Goal: Information Seeking & Learning: Learn about a topic

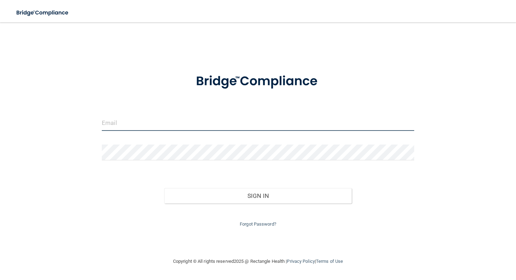
click at [173, 131] on input "email" at bounding box center [258, 123] width 312 height 16
type input "[EMAIL_ADDRESS][DOMAIN_NAME]"
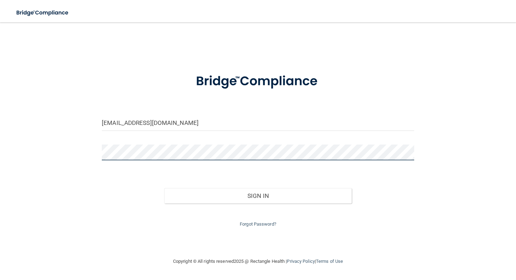
click at [164, 188] on button "Sign In" at bounding box center [257, 195] width 187 height 15
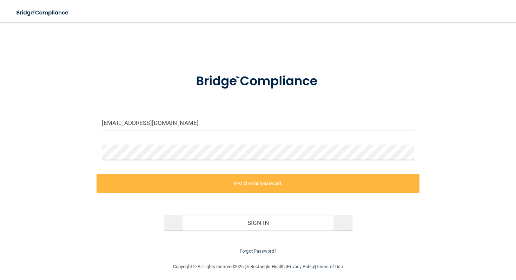
scroll to position [4, 0]
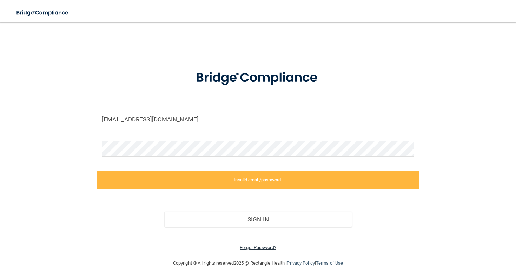
click at [246, 249] on link "Forgot Password?" at bounding box center [258, 247] width 36 height 5
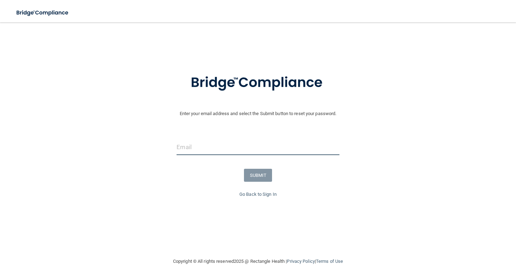
click at [220, 146] on input "email" at bounding box center [257, 147] width 162 height 16
type input "[EMAIL_ADDRESS][DOMAIN_NAME]"
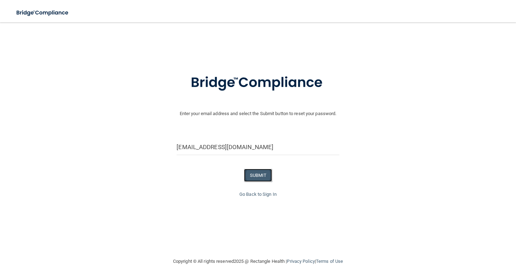
click at [250, 177] on button "SUBMIT" at bounding box center [258, 175] width 28 height 13
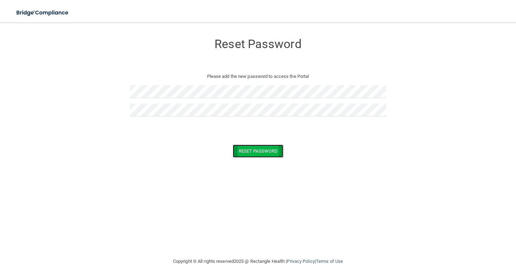
click at [253, 152] on button "Reset Password" at bounding box center [258, 151] width 51 height 13
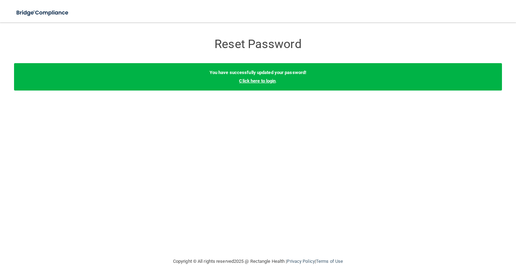
click at [267, 81] on link "Click here to login" at bounding box center [257, 80] width 36 height 5
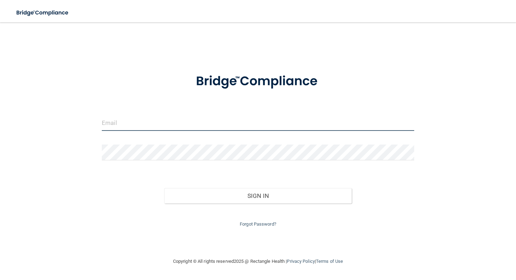
click at [172, 128] on input "email" at bounding box center [258, 123] width 312 height 16
type input "[EMAIL_ADDRESS][DOMAIN_NAME]"
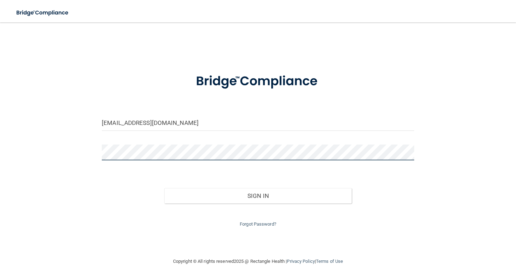
click at [164, 188] on button "Sign In" at bounding box center [257, 195] width 187 height 15
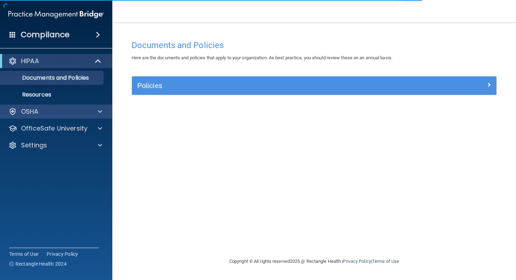
click at [42, 118] on div "OSHA" at bounding box center [56, 112] width 113 height 14
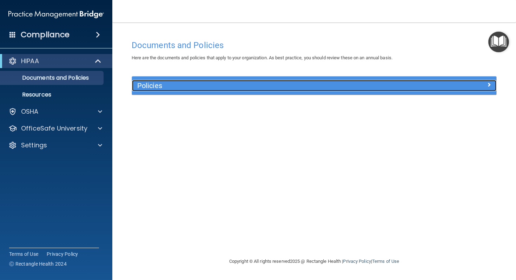
click at [483, 82] on div at bounding box center [450, 84] width 91 height 8
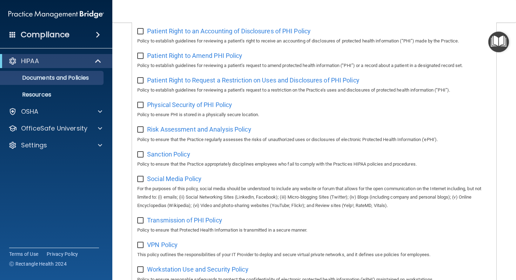
scroll to position [437, 0]
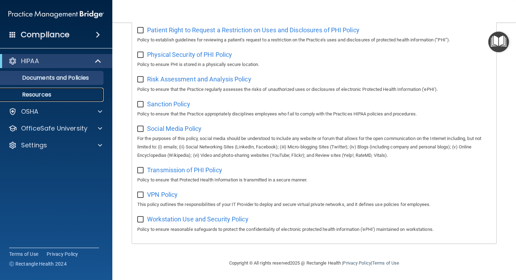
click at [40, 98] on p "Resources" at bounding box center [53, 94] width 96 height 7
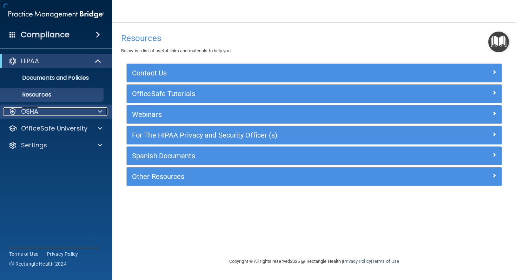
click at [41, 113] on div "OSHA" at bounding box center [46, 111] width 87 height 8
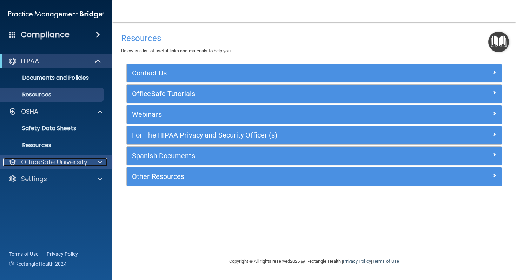
click at [44, 166] on p "OfficeSafe University" at bounding box center [54, 162] width 66 height 8
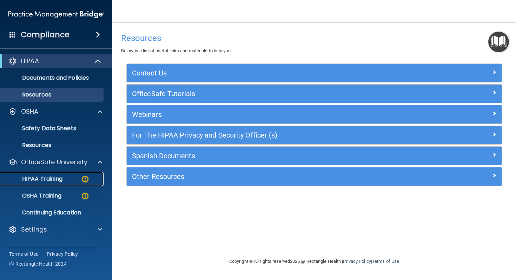
click at [44, 175] on p "HIPAA Training" at bounding box center [34, 178] width 58 height 7
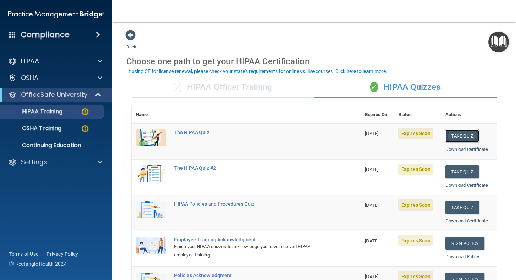
click at [467, 134] on button "Take Quiz" at bounding box center [462, 135] width 34 height 13
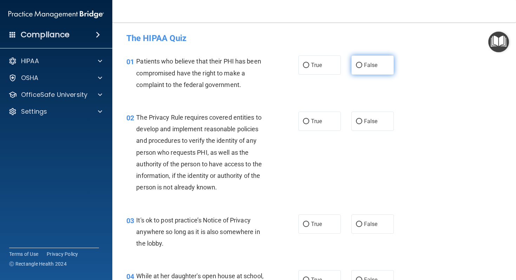
click at [361, 72] on label "False" at bounding box center [372, 64] width 42 height 19
click at [361, 68] on input "False" at bounding box center [359, 65] width 6 height 5
radio input "true"
click at [315, 63] on span "True" at bounding box center [316, 65] width 11 height 7
click at [309, 63] on input "True" at bounding box center [306, 65] width 6 height 5
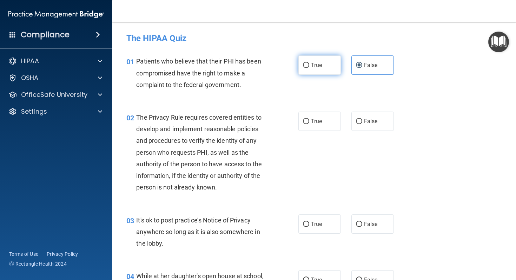
radio input "true"
radio input "false"
click at [329, 125] on label "True" at bounding box center [319, 121] width 42 height 19
click at [309, 124] on input "True" at bounding box center [306, 121] width 6 height 5
radio input "true"
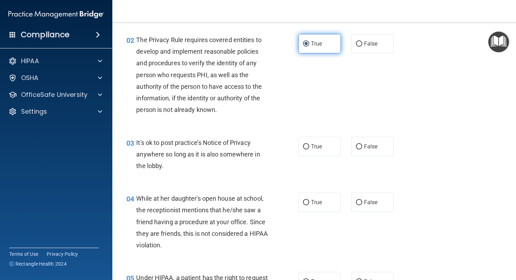
scroll to position [78, 0]
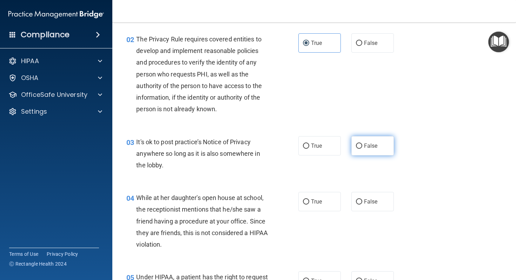
click at [361, 142] on label "False" at bounding box center [372, 145] width 42 height 19
click at [361, 143] on input "False" at bounding box center [359, 145] width 6 height 5
radio input "true"
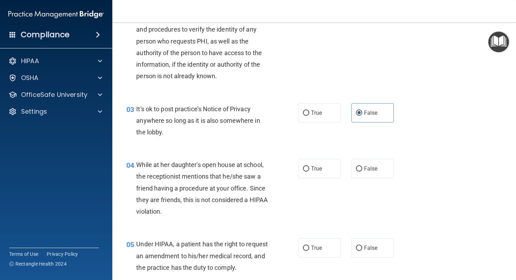
scroll to position [112, 0]
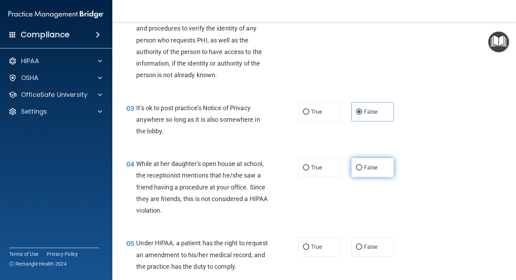
click at [366, 171] on span "False" at bounding box center [371, 167] width 14 height 7
click at [362, 170] on input "False" at bounding box center [359, 167] width 6 height 5
radio input "true"
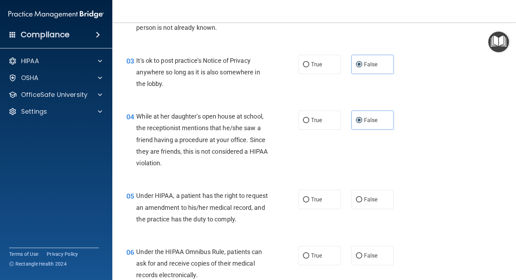
scroll to position [163, 0]
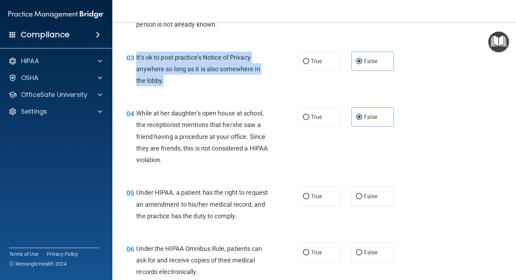
drag, startPoint x: 165, startPoint y: 82, endPoint x: 136, endPoint y: 57, distance: 37.8
click at [136, 57] on div "It's ok to post practice’s Notice of Privacy anywhere so long as it is also som…" at bounding box center [204, 69] width 137 height 35
copy span "It's ok to post practice’s Notice of Privacy anywhere so long as it is also som…"
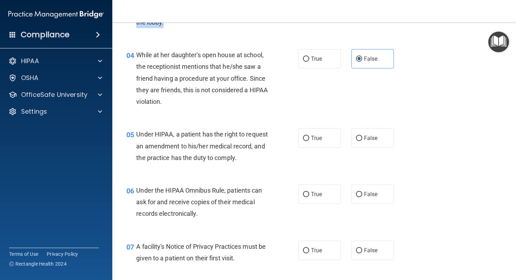
scroll to position [227, 0]
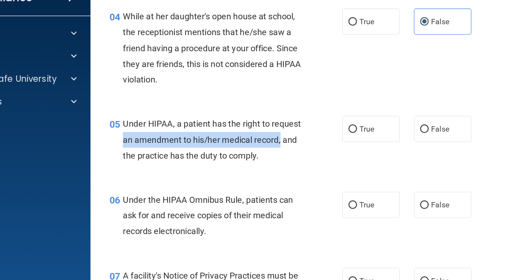
drag, startPoint x: 160, startPoint y: 140, endPoint x: 155, endPoint y: 151, distance: 12.3
click at [155, 151] on span "Under HIPAA, a patient has the right to request an amendment to his/her medical…" at bounding box center [202, 139] width 132 height 31
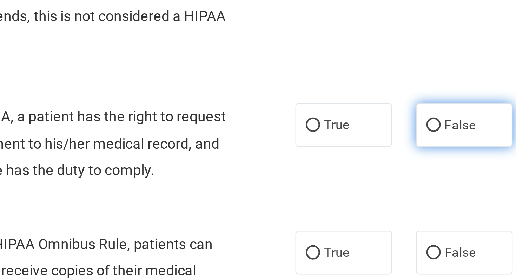
click at [364, 139] on label "False" at bounding box center [372, 131] width 42 height 19
click at [362, 135] on input "False" at bounding box center [359, 131] width 6 height 5
radio input "true"
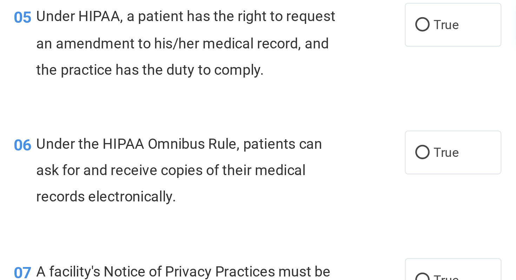
scroll to position [314, 0]
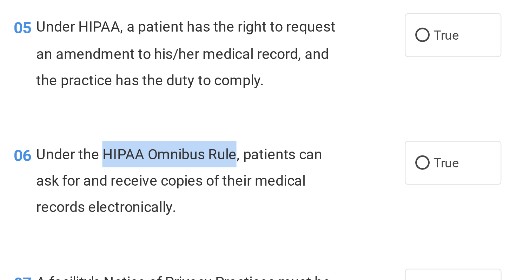
drag, startPoint x: 166, startPoint y: 108, endPoint x: 224, endPoint y: 108, distance: 57.9
click at [224, 108] on span "Under the HIPAA Omnibus Rule, patients can ask for and receive copies of their …" at bounding box center [199, 108] width 126 height 31
copy span "HIPAA Omnibus Rule"
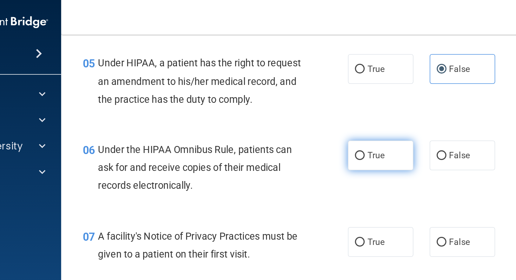
click at [326, 111] on label "True" at bounding box center [319, 100] width 42 height 19
click at [309, 104] on input "True" at bounding box center [306, 101] width 6 height 5
radio input "true"
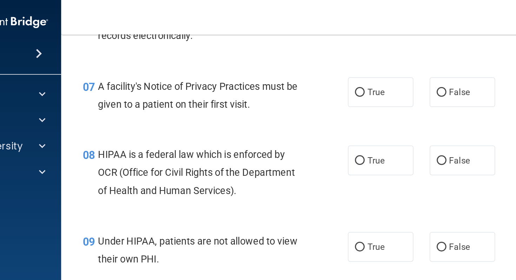
scroll to position [415, 0]
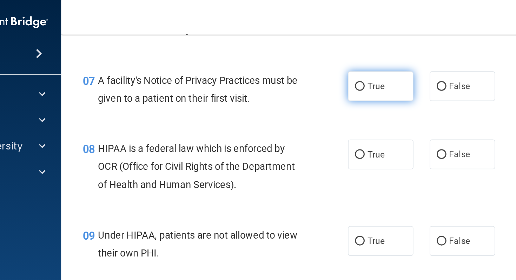
click at [319, 59] on span "True" at bounding box center [316, 56] width 11 height 7
click at [309, 59] on input "True" at bounding box center [306, 56] width 6 height 5
radio input "true"
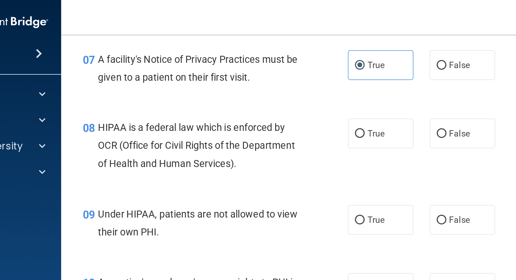
scroll to position [438, 0]
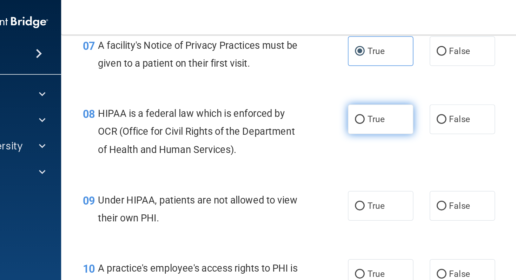
click at [313, 87] on label "True" at bounding box center [319, 77] width 42 height 19
click at [309, 80] on input "True" at bounding box center [306, 77] width 6 height 5
radio input "true"
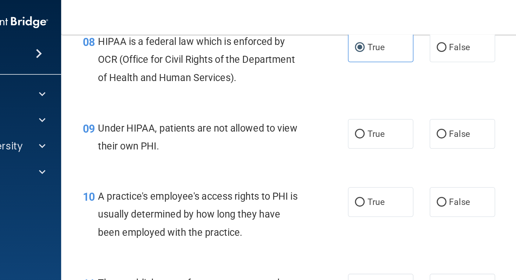
scroll to position [486, 0]
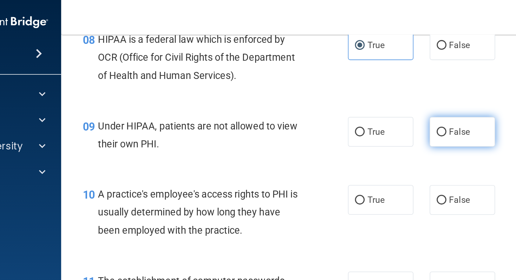
click at [365, 95] on label "False" at bounding box center [372, 85] width 42 height 19
click at [362, 88] on input "False" at bounding box center [359, 85] width 6 height 5
radio input "true"
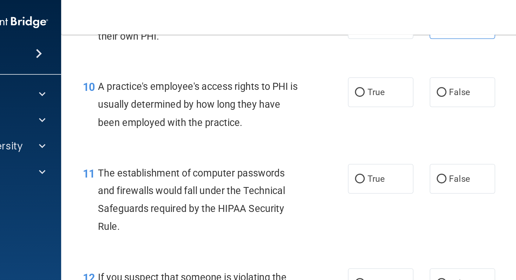
scroll to position [557, 0]
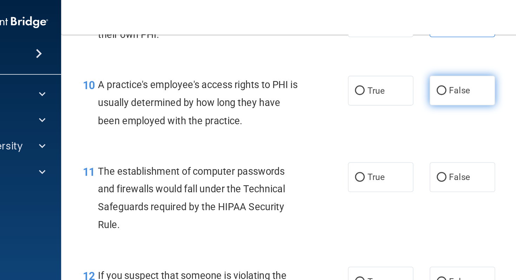
click at [353, 68] on label "False" at bounding box center [372, 58] width 42 height 19
click at [356, 62] on input "False" at bounding box center [359, 58] width 6 height 5
radio input "true"
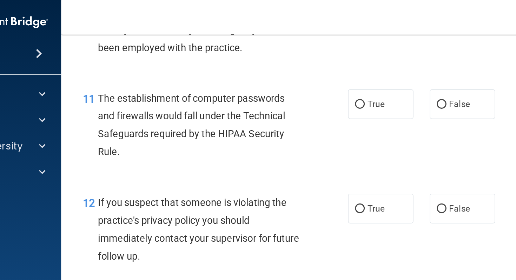
scroll to position [605, 0]
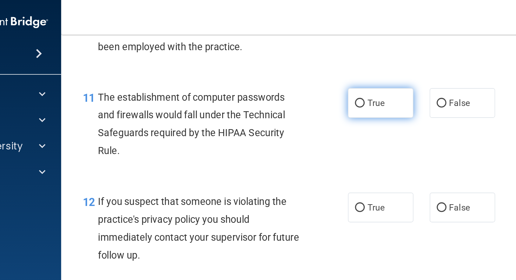
click at [324, 75] on label "True" at bounding box center [319, 66] width 42 height 19
click at [309, 70] on input "True" at bounding box center [306, 67] width 6 height 5
radio input "true"
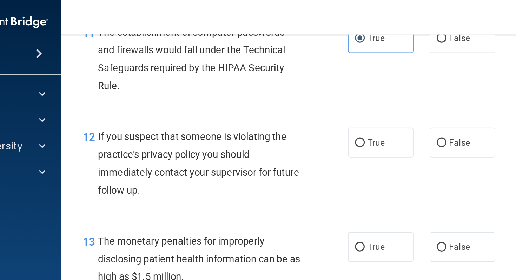
scroll to position [648, 0]
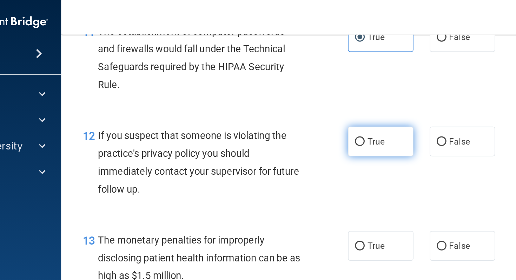
click at [315, 95] on span "True" at bounding box center [316, 91] width 11 height 7
click at [309, 95] on input "True" at bounding box center [306, 91] width 6 height 5
radio input "true"
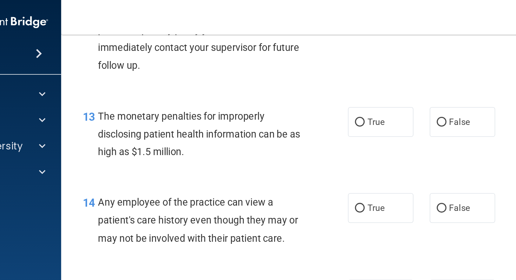
scroll to position [730, 0]
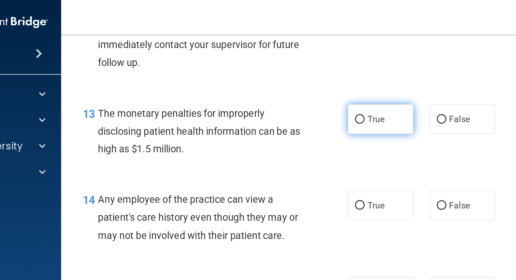
click at [336, 87] on label "True" at bounding box center [319, 77] width 42 height 19
click at [309, 80] on input "True" at bounding box center [306, 77] width 6 height 5
radio input "true"
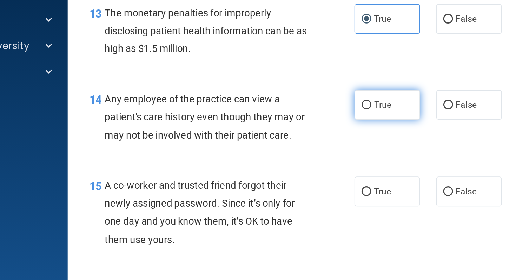
click at [307, 143] on label "True" at bounding box center [319, 132] width 42 height 19
click at [307, 136] on input "True" at bounding box center [306, 133] width 6 height 5
radio input "true"
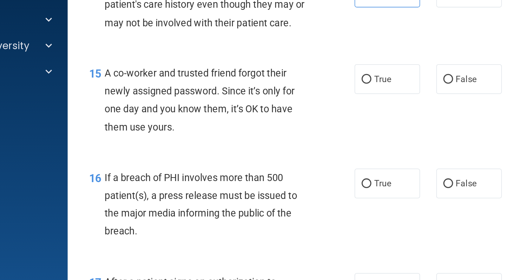
scroll to position [810, 0]
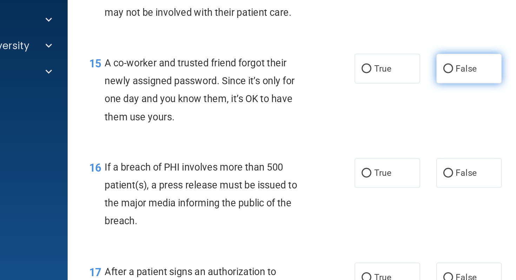
click at [361, 119] on label "False" at bounding box center [372, 109] width 42 height 19
click at [361, 113] on input "False" at bounding box center [359, 109] width 6 height 5
radio input "true"
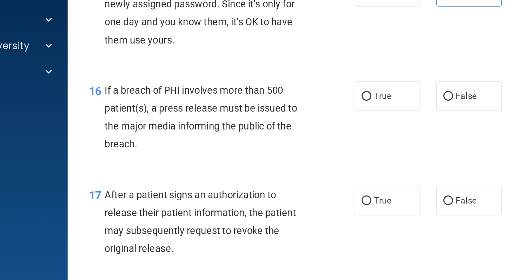
scroll to position [860, 0]
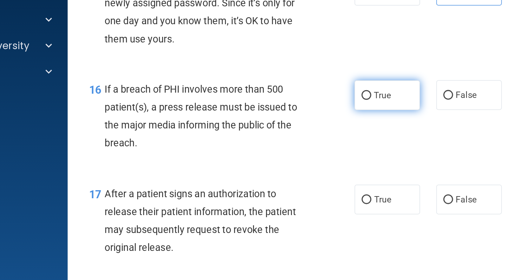
click at [314, 130] on span "True" at bounding box center [316, 126] width 11 height 7
click at [309, 130] on input "True" at bounding box center [306, 127] width 6 height 5
radio input "true"
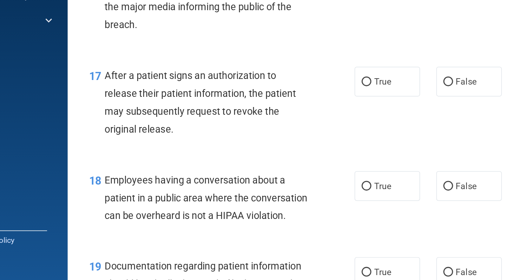
scroll to position [904, 0]
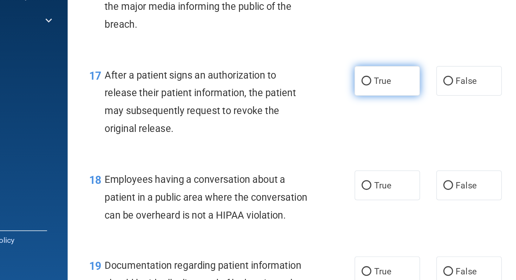
click at [333, 160] on label "True" at bounding box center [319, 150] width 42 height 19
click at [309, 154] on input "True" at bounding box center [306, 150] width 6 height 5
radio input "true"
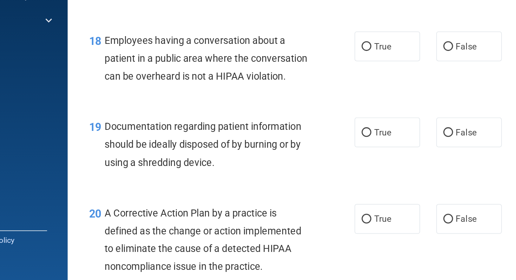
scroll to position [996, 0]
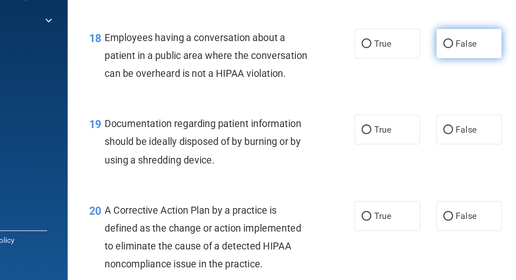
click at [365, 136] on label "False" at bounding box center [372, 126] width 42 height 19
click at [362, 129] on input "False" at bounding box center [359, 126] width 6 height 5
radio input "true"
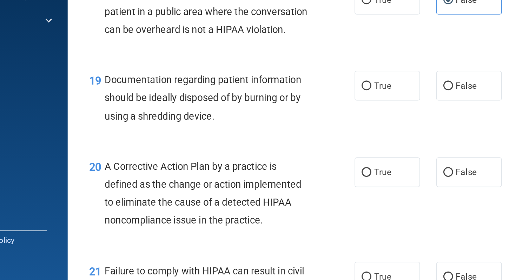
click at [321, 157] on span "True" at bounding box center [316, 153] width 11 height 7
click at [309, 157] on input "True" at bounding box center [306, 154] width 6 height 5
radio input "true"
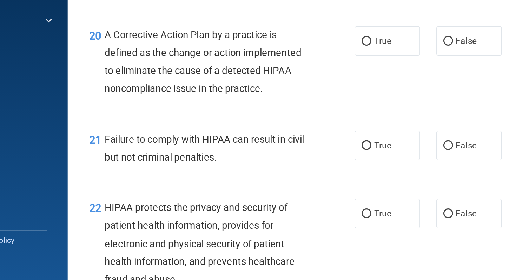
scroll to position [1110, 0]
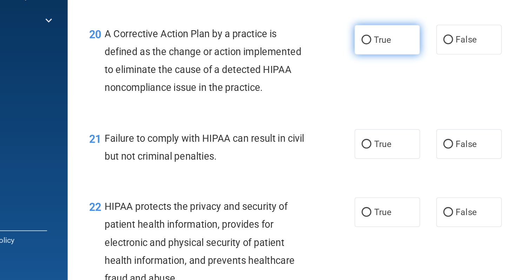
click at [326, 134] on label "True" at bounding box center [319, 123] width 42 height 19
click at [309, 127] on input "True" at bounding box center [306, 124] width 6 height 5
radio input "true"
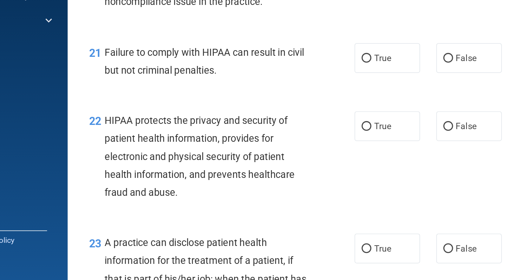
scroll to position [1166, 0]
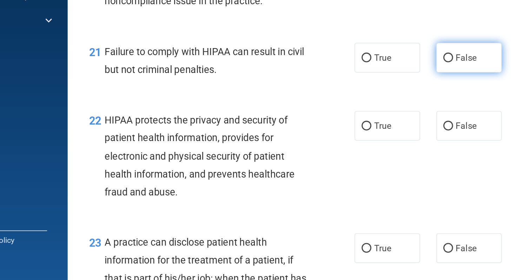
click at [372, 145] on label "False" at bounding box center [372, 135] width 42 height 19
click at [362, 139] on input "False" at bounding box center [359, 135] width 6 height 5
radio input "true"
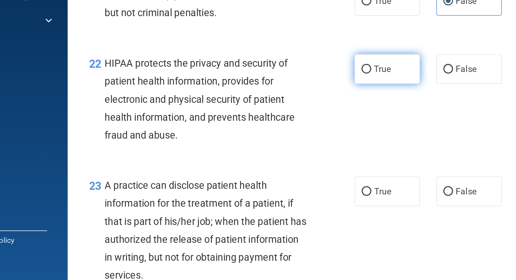
scroll to position [1204, 0]
click at [322, 152] on label "True" at bounding box center [319, 142] width 42 height 19
click at [309, 146] on input "True" at bounding box center [306, 142] width 6 height 5
radio input "true"
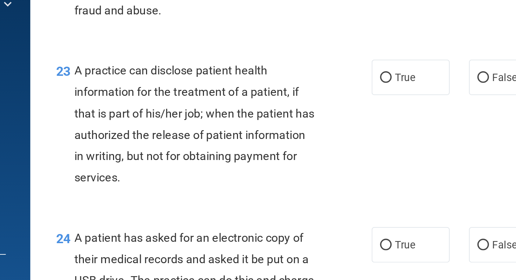
scroll to position [1275, 0]
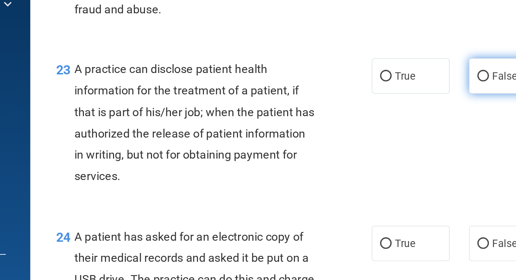
click at [368, 160] on label "False" at bounding box center [372, 150] width 42 height 19
click at [362, 154] on input "False" at bounding box center [359, 150] width 6 height 5
radio input "true"
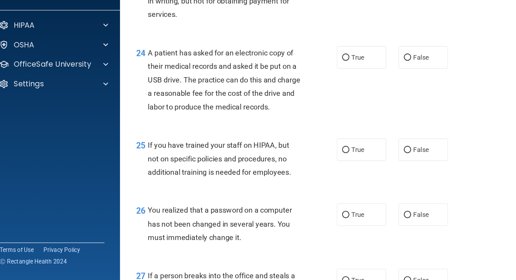
scroll to position [0, 0]
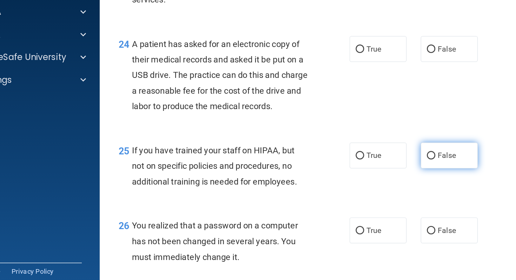
click at [363, 178] on label "False" at bounding box center [372, 167] width 42 height 19
click at [362, 171] on input "False" at bounding box center [359, 168] width 6 height 5
radio input "true"
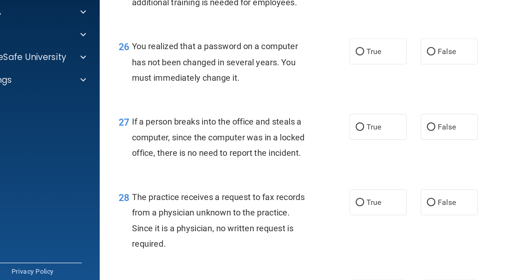
scroll to position [1566, 0]
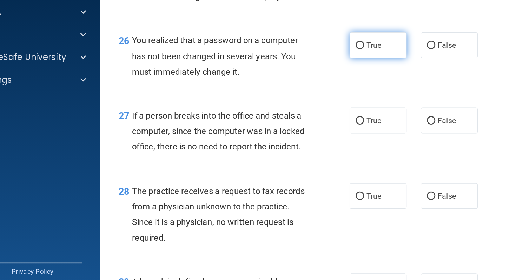
click at [330, 95] on label "True" at bounding box center [319, 85] width 42 height 19
click at [309, 89] on input "True" at bounding box center [306, 85] width 6 height 5
radio input "true"
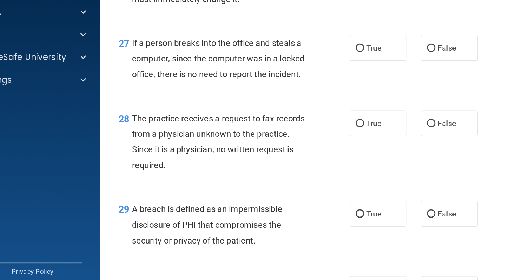
scroll to position [1621, 0]
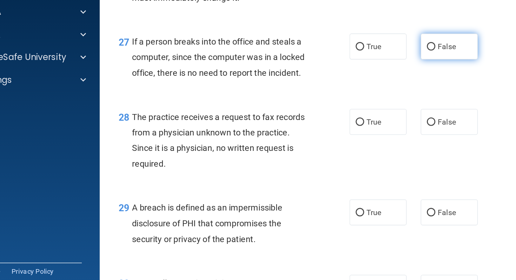
click at [358, 90] on input "False" at bounding box center [359, 87] width 6 height 5
radio input "true"
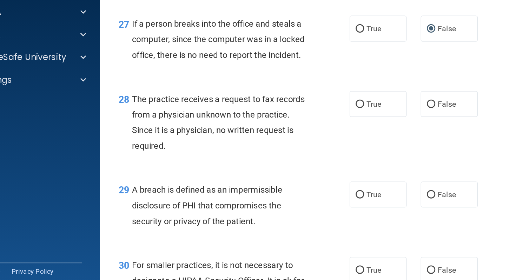
scroll to position [1650, 0]
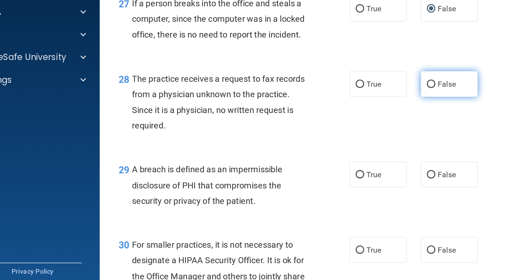
click at [357, 118] on input "False" at bounding box center [359, 114] width 6 height 5
radio input "true"
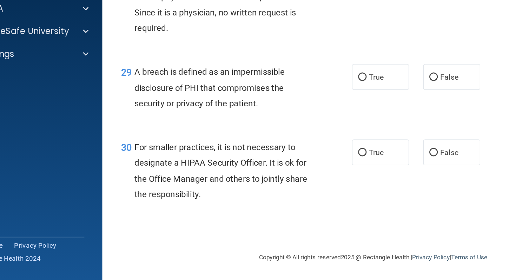
scroll to position [1709, 0]
click at [324, 138] on label "True" at bounding box center [319, 128] width 42 height 19
click at [309, 132] on input "True" at bounding box center [306, 128] width 6 height 5
radio input "true"
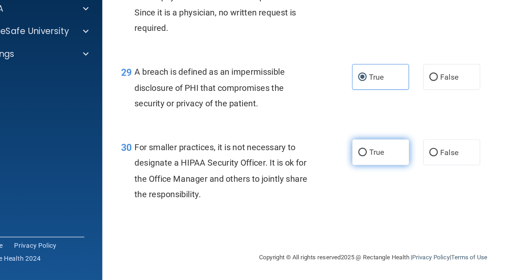
click at [320, 189] on label "True" at bounding box center [319, 184] width 42 height 19
click at [309, 188] on input "True" at bounding box center [306, 184] width 6 height 5
radio input "true"
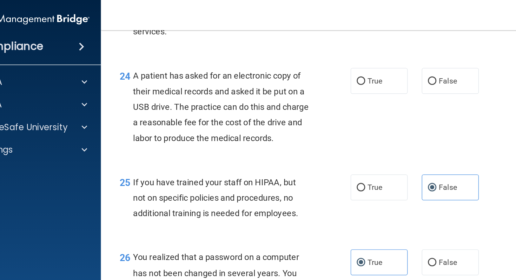
scroll to position [1450, 0]
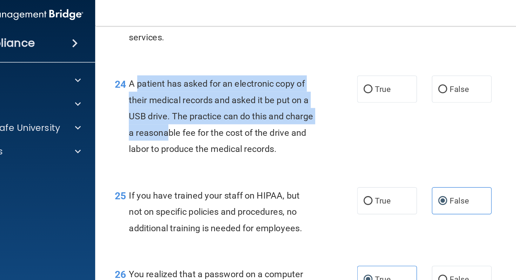
drag, startPoint x: 142, startPoint y: 84, endPoint x: 184, endPoint y: 118, distance: 54.4
click at [184, 114] on span "A patient has asked for an electronic copy of their medical records and asked i…" at bounding box center [201, 87] width 131 height 54
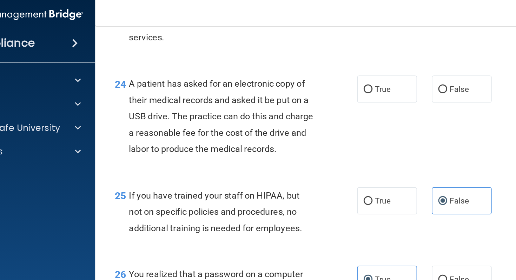
drag, startPoint x: 184, startPoint y: 118, endPoint x: 184, endPoint y: 122, distance: 4.2
click at [184, 114] on span "A patient has asked for an electronic copy of their medical records and asked i…" at bounding box center [201, 87] width 131 height 54
click at [315, 71] on span "True" at bounding box center [316, 67] width 11 height 7
click at [309, 70] on input "True" at bounding box center [306, 67] width 6 height 5
radio input "true"
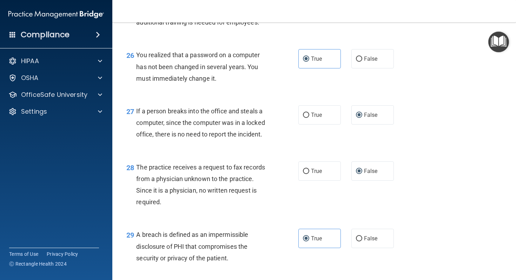
scroll to position [1738, 0]
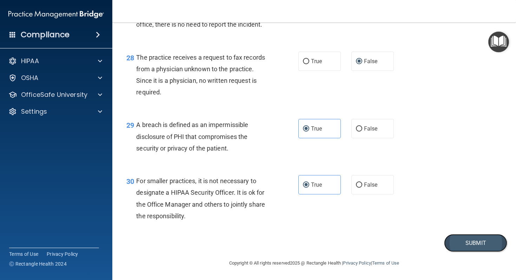
click at [462, 241] on button "Submit" at bounding box center [475, 243] width 63 height 18
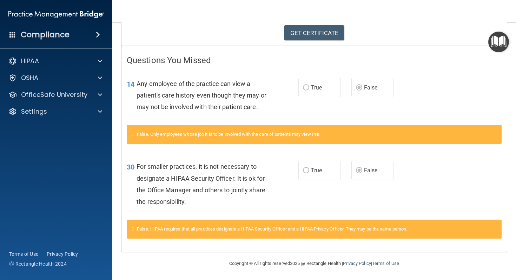
scroll to position [11, 0]
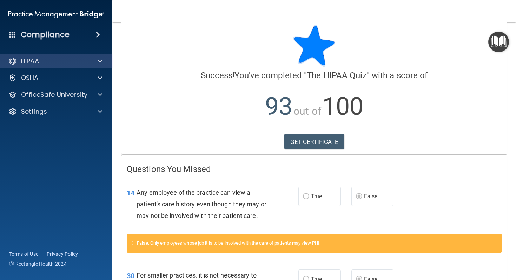
click at [89, 67] on div "HIPAA" at bounding box center [56, 61] width 113 height 14
click at [98, 62] on div at bounding box center [99, 61] width 18 height 8
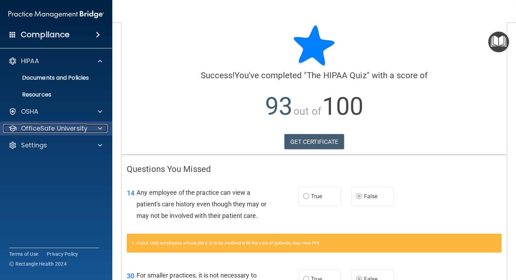
click at [92, 127] on div at bounding box center [99, 128] width 18 height 8
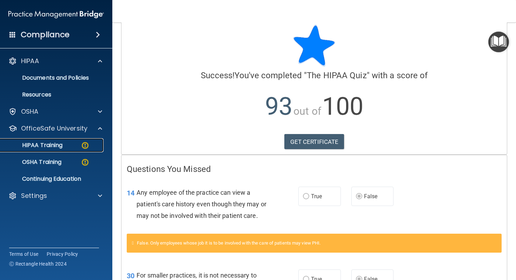
click at [80, 144] on div "HIPAA Training" at bounding box center [53, 145] width 96 height 7
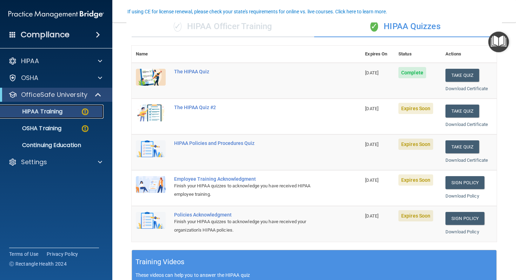
scroll to position [60, 0]
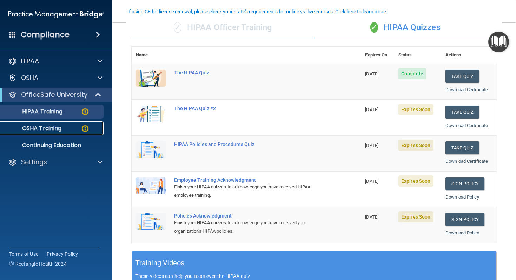
click at [34, 133] on link "OSHA Training" at bounding box center [48, 128] width 111 height 14
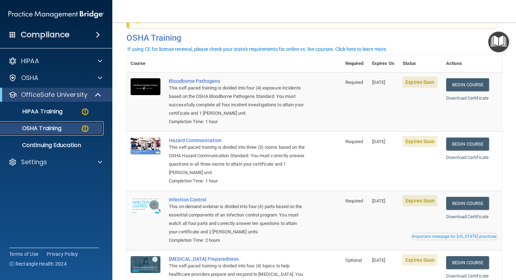
scroll to position [24, 0]
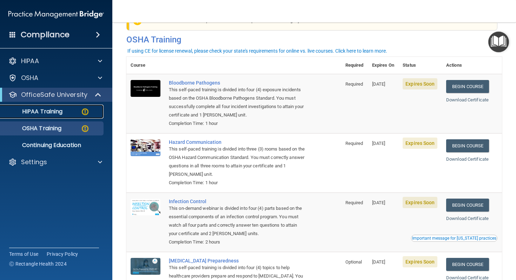
click at [48, 116] on link "HIPAA Training" at bounding box center [48, 112] width 111 height 14
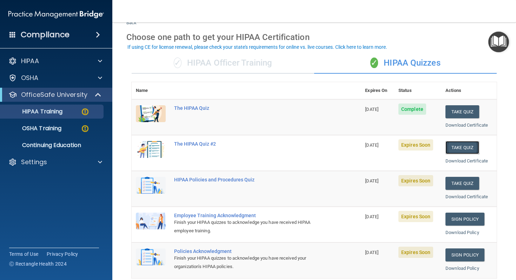
click at [454, 145] on button "Take Quiz" at bounding box center [462, 147] width 34 height 13
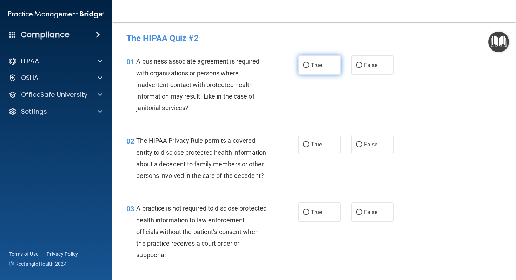
click at [305, 67] on input "True" at bounding box center [306, 65] width 6 height 5
radio input "true"
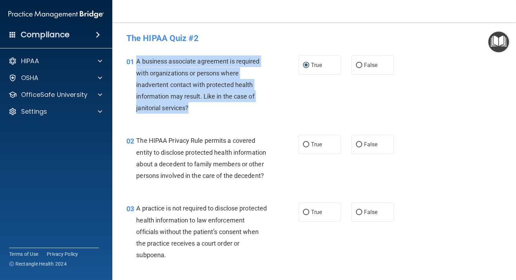
drag, startPoint x: 193, startPoint y: 108, endPoint x: 136, endPoint y: 64, distance: 72.3
click at [136, 63] on div "A business associate agreement is required with organizations or persons where …" at bounding box center [204, 84] width 137 height 58
copy div "A business associate agreement is required with organizations or persons where …"
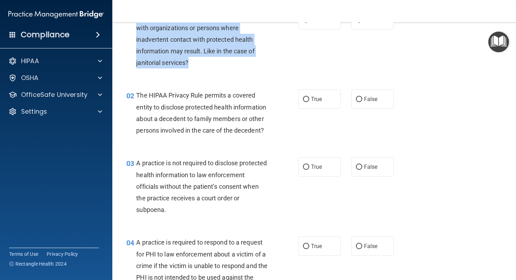
scroll to position [46, 0]
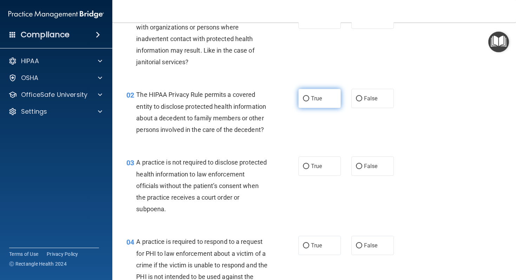
click at [319, 99] on span "True" at bounding box center [316, 98] width 11 height 7
click at [309, 99] on input "True" at bounding box center [306, 98] width 6 height 5
radio input "true"
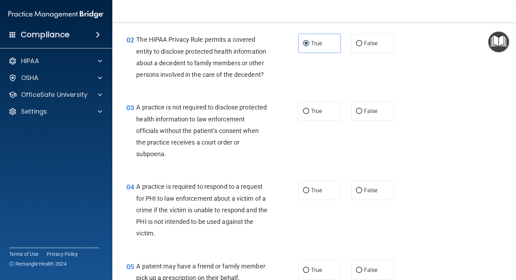
scroll to position [103, 0]
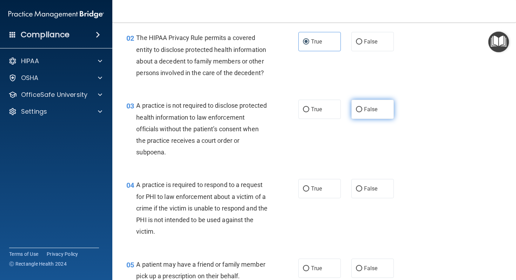
click at [368, 108] on span "False" at bounding box center [371, 109] width 14 height 7
click at [362, 108] on input "False" at bounding box center [359, 109] width 6 height 5
radio input "true"
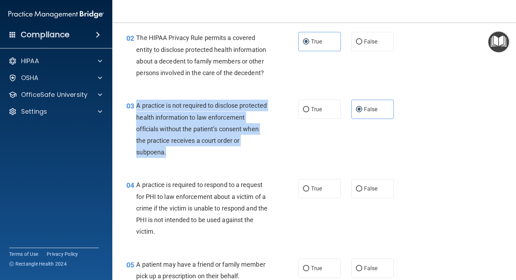
drag, startPoint x: 199, startPoint y: 153, endPoint x: 136, endPoint y: 108, distance: 76.6
click at [136, 108] on div "A practice is not required to disclose protected health information to law enfo…" at bounding box center [204, 129] width 137 height 58
copy span "A practice is not required to disclose protected health information to law enfo…"
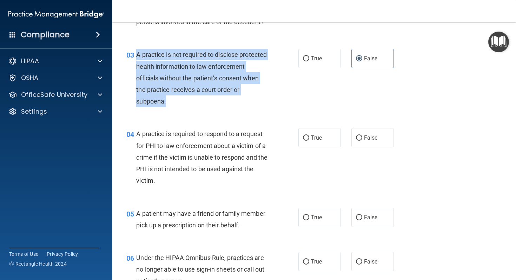
scroll to position [155, 0]
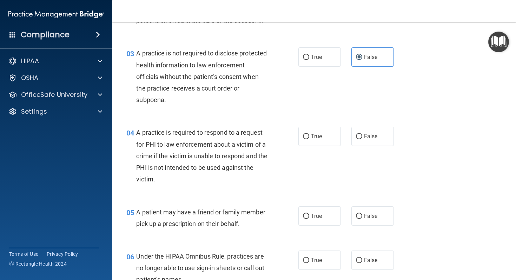
click at [284, 162] on div "04 A practice is required to respond to a request for PHI to law enforcement ab…" at bounding box center [212, 158] width 193 height 62
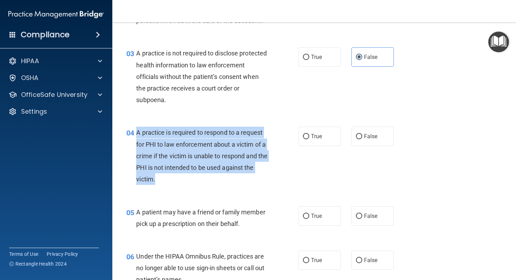
drag, startPoint x: 158, startPoint y: 178, endPoint x: 138, endPoint y: 134, distance: 48.1
click at [138, 134] on div "A practice is required to respond to a request for PHI to law enforcement about…" at bounding box center [204, 156] width 137 height 58
copy span "A practice is required to respond to a request for PHI to law enforcement about…"
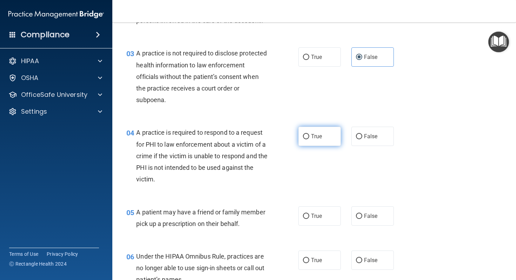
click at [326, 141] on label "True" at bounding box center [319, 136] width 42 height 19
click at [309, 139] on input "True" at bounding box center [306, 136] width 6 height 5
radio input "true"
click at [366, 222] on label "False" at bounding box center [372, 215] width 42 height 19
click at [362, 219] on input "False" at bounding box center [359, 216] width 6 height 5
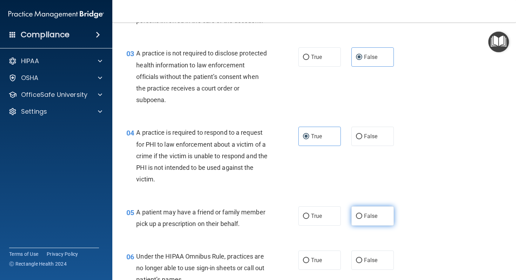
radio input "true"
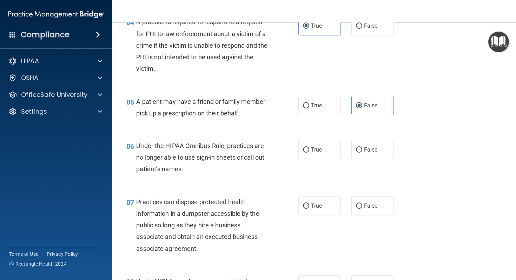
scroll to position [267, 0]
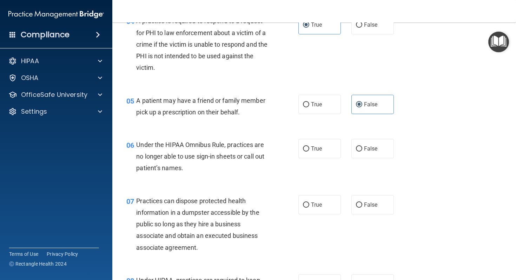
click at [203, 170] on div "Under the HIPAA Omnibus Rule, practices are no longer able to use sign-in sheet…" at bounding box center [204, 156] width 137 height 35
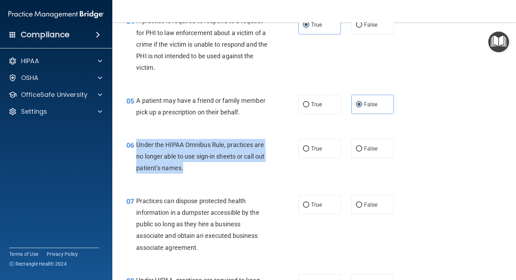
drag, startPoint x: 192, startPoint y: 170, endPoint x: 136, endPoint y: 146, distance: 60.5
click at [136, 146] on div "Under the HIPAA Omnibus Rule, practices are no longer able to use sign-in sheet…" at bounding box center [204, 156] width 137 height 35
copy span "Under the HIPAA Omnibus Rule, practices are no longer able to use sign-in sheet…"
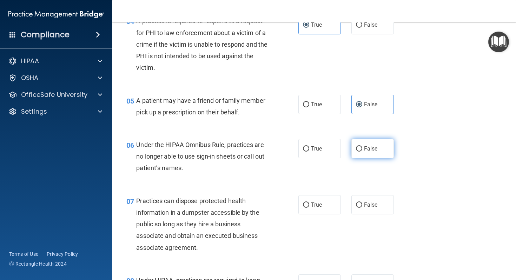
click at [372, 147] on span "False" at bounding box center [371, 148] width 14 height 7
click at [362, 147] on input "False" at bounding box center [359, 148] width 6 height 5
radio input "true"
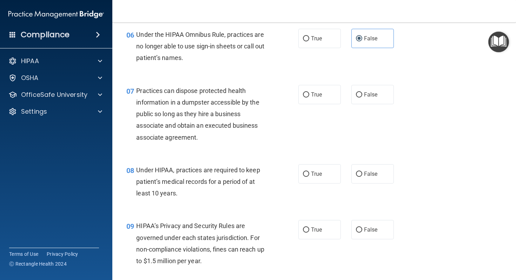
scroll to position [379, 0]
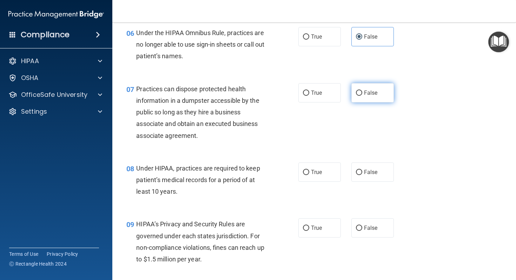
click at [362, 97] on label "False" at bounding box center [372, 92] width 42 height 19
click at [362, 96] on input "False" at bounding box center [359, 93] width 6 height 5
radio input "true"
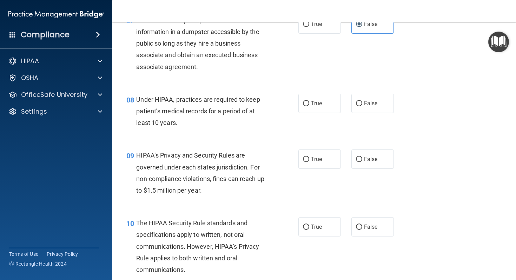
scroll to position [453, 0]
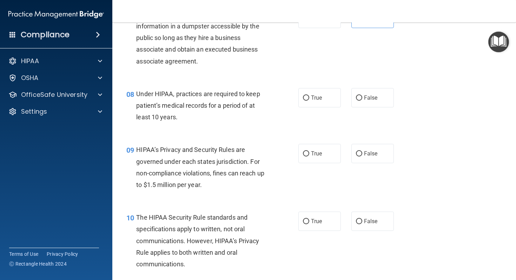
click at [166, 120] on span "Under HIPAA, practices are required to keep patient’s medical records for a per…" at bounding box center [197, 105] width 123 height 31
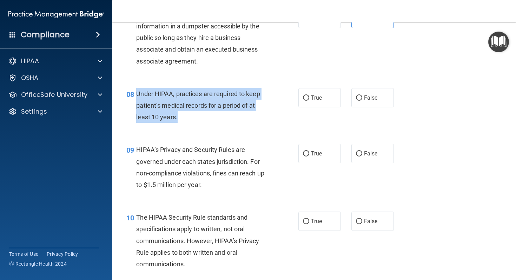
drag, startPoint x: 186, startPoint y: 116, endPoint x: 134, endPoint y: 97, distance: 54.7
click at [134, 97] on div "08 Under HIPAA, practices are required to keep patient’s medical records for a …" at bounding box center [212, 107] width 193 height 39
copy div "Under HIPAA, practices are required to keep patient’s medical records for a per…"
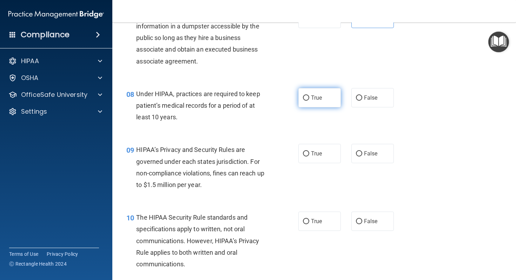
click at [311, 104] on label "True" at bounding box center [319, 97] width 42 height 19
click at [309, 101] on input "True" at bounding box center [306, 97] width 6 height 5
radio input "true"
click at [319, 154] on span "True" at bounding box center [316, 153] width 11 height 7
click at [309, 154] on input "True" at bounding box center [306, 153] width 6 height 5
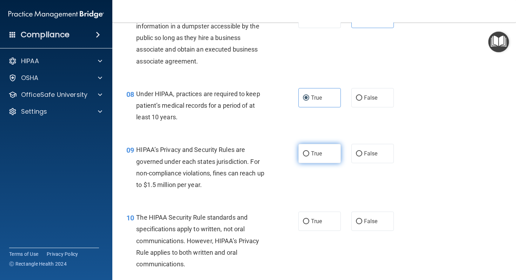
radio input "true"
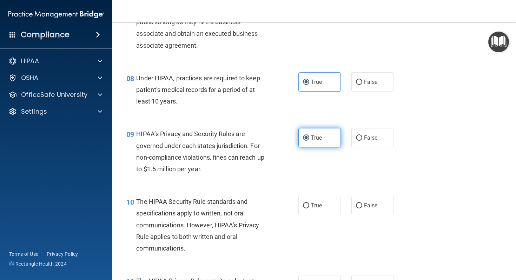
scroll to position [474, 0]
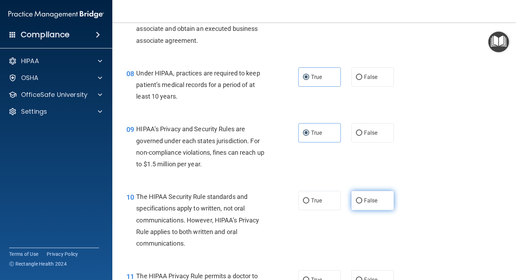
click at [370, 206] on label "False" at bounding box center [372, 200] width 42 height 19
click at [362, 203] on input "False" at bounding box center [359, 200] width 6 height 5
radio input "true"
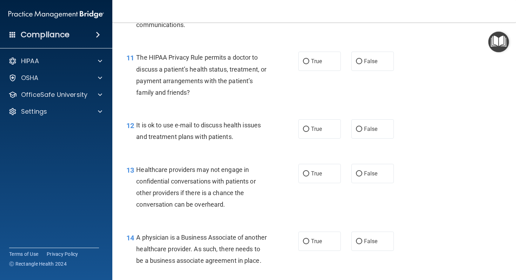
scroll to position [689, 0]
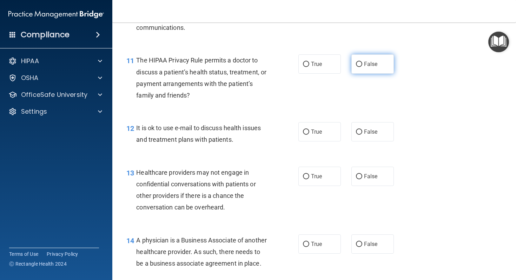
click at [373, 68] on label "False" at bounding box center [372, 63] width 42 height 19
click at [362, 67] on input "False" at bounding box center [359, 64] width 6 height 5
radio input "true"
click at [364, 135] on label "False" at bounding box center [372, 131] width 42 height 19
click at [362, 135] on input "False" at bounding box center [359, 131] width 6 height 5
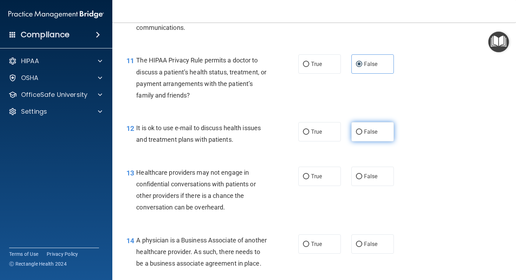
radio input "true"
click at [332, 175] on label "True" at bounding box center [319, 176] width 42 height 19
click at [309, 175] on input "True" at bounding box center [306, 176] width 6 height 5
radio input "true"
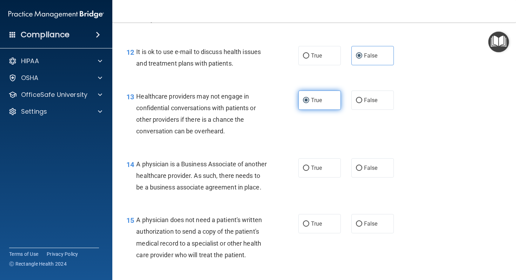
scroll to position [771, 0]
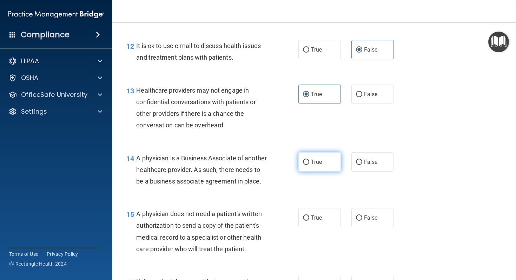
click at [324, 168] on label "True" at bounding box center [319, 161] width 42 height 19
click at [309, 165] on input "True" at bounding box center [306, 162] width 6 height 5
radio input "true"
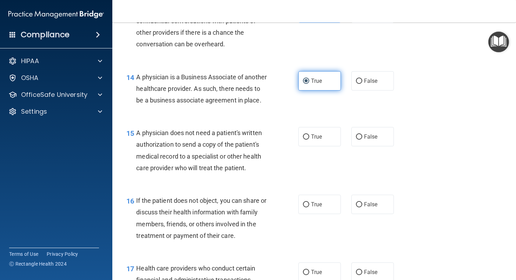
scroll to position [856, 0]
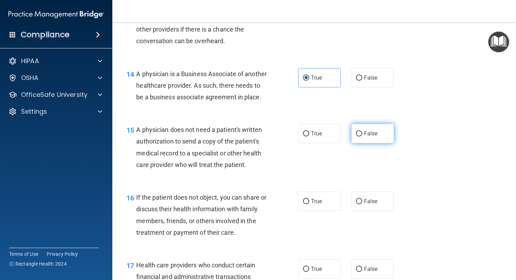
click at [361, 143] on label "False" at bounding box center [372, 133] width 42 height 19
click at [361, 136] on input "False" at bounding box center [359, 133] width 6 height 5
radio input "true"
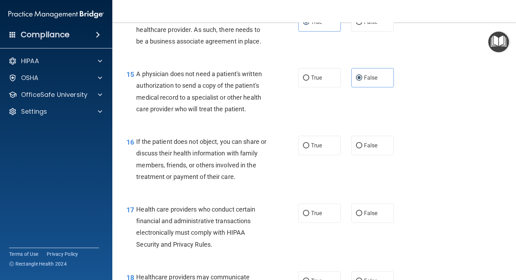
scroll to position [913, 0]
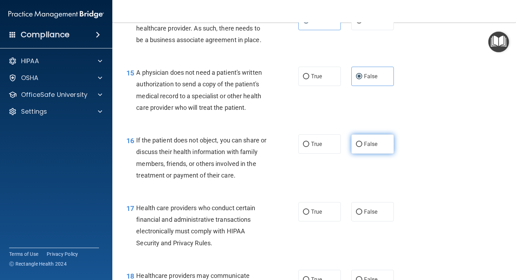
click at [363, 154] on label "False" at bounding box center [372, 143] width 42 height 19
click at [362, 147] on input "False" at bounding box center [359, 144] width 6 height 5
radio input "true"
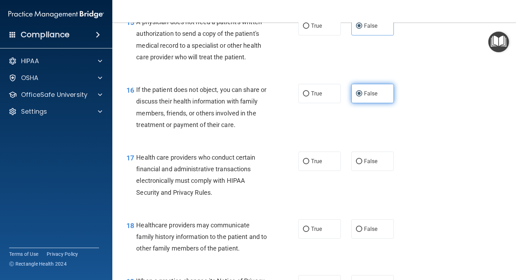
scroll to position [971, 0]
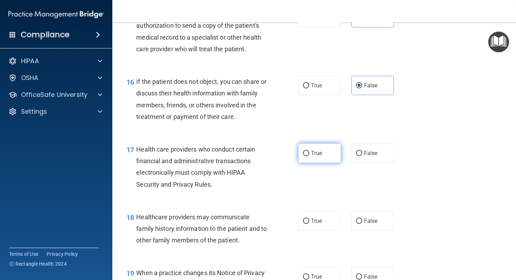
click at [331, 161] on label "True" at bounding box center [319, 152] width 42 height 19
click at [309, 156] on input "True" at bounding box center [306, 153] width 6 height 5
radio input "true"
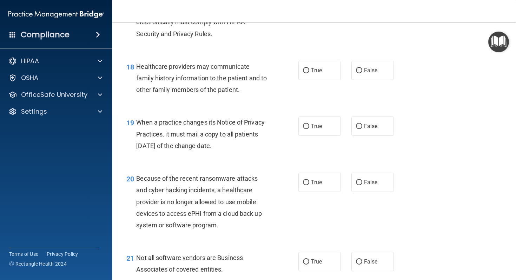
scroll to position [1122, 0]
click at [308, 129] on input "True" at bounding box center [306, 125] width 6 height 5
radio input "true"
click at [376, 80] on label "False" at bounding box center [372, 69] width 42 height 19
click at [362, 73] on input "False" at bounding box center [359, 70] width 6 height 5
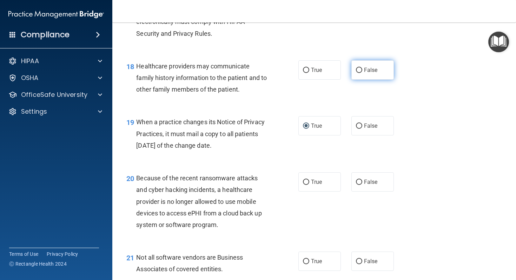
radio input "true"
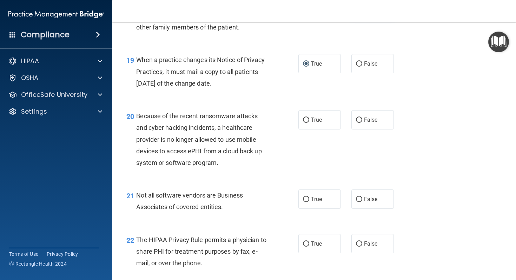
scroll to position [1185, 0]
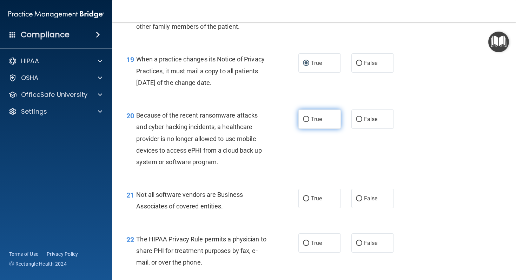
click at [310, 129] on label "True" at bounding box center [319, 118] width 42 height 19
click at [309, 122] on input "True" at bounding box center [306, 119] width 6 height 5
radio input "true"
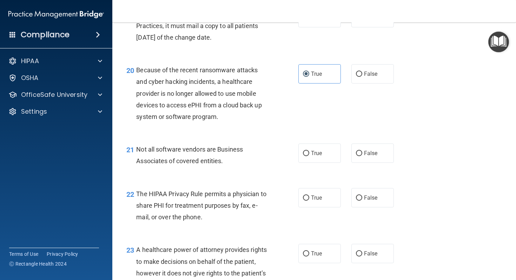
scroll to position [1230, 0]
click at [314, 157] on span "True" at bounding box center [316, 153] width 11 height 7
click at [309, 156] on input "True" at bounding box center [306, 153] width 6 height 5
radio input "true"
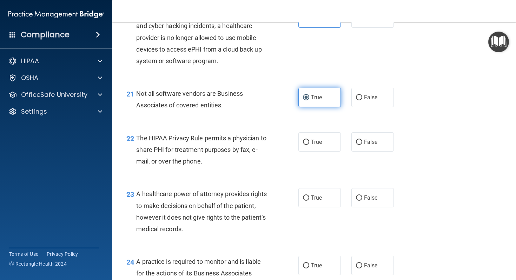
scroll to position [1287, 0]
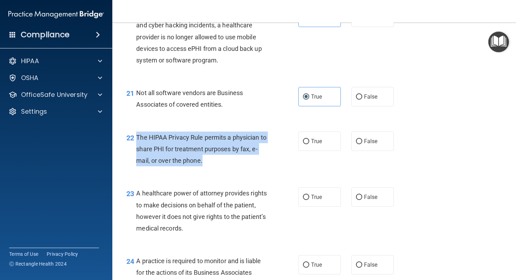
drag, startPoint x: 206, startPoint y: 170, endPoint x: 136, endPoint y: 149, distance: 72.7
click at [136, 149] on div "The HIPAA Privacy Rule permits a physician to share PHI for treatment purposes …" at bounding box center [204, 149] width 137 height 35
copy span "The HIPAA Privacy Rule permits a physician to share PHI for treatment purposes …"
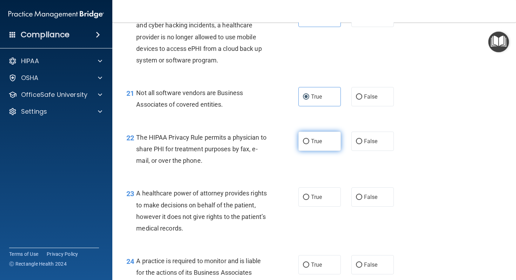
click at [313, 145] on span "True" at bounding box center [316, 141] width 11 height 7
click at [309, 144] on input "True" at bounding box center [306, 141] width 6 height 5
radio input "true"
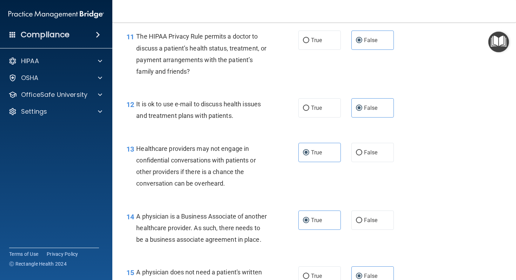
scroll to position [708, 0]
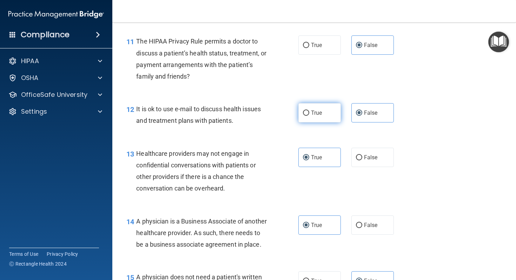
click at [319, 118] on label "True" at bounding box center [319, 112] width 42 height 19
click at [309, 116] on input "True" at bounding box center [306, 113] width 6 height 5
radio input "true"
radio input "false"
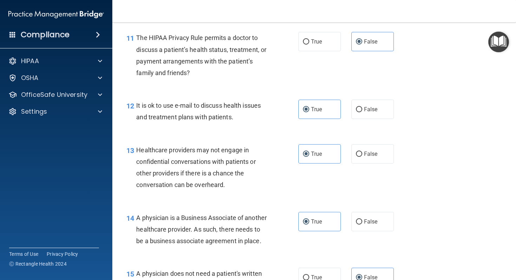
scroll to position [683, 0]
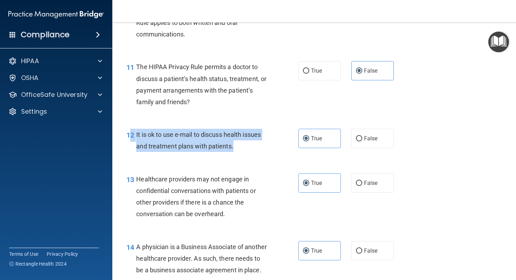
drag, startPoint x: 238, startPoint y: 148, endPoint x: 132, endPoint y: 138, distance: 106.5
click at [132, 137] on div "12 It is ok to use e-mail to discuss health issues and treatment plans with pat…" at bounding box center [212, 142] width 193 height 27
copy div "It is ok to use e-mail to discuss health issues and treatment plans with patien…"
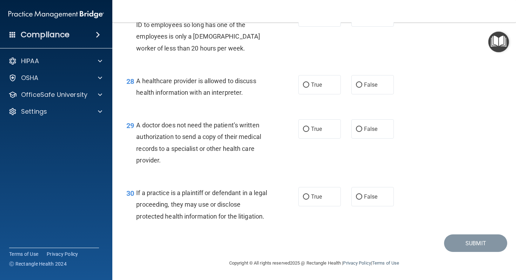
scroll to position [1694, 0]
click at [359, 132] on input "False" at bounding box center [359, 129] width 6 height 5
radio input "true"
click at [310, 206] on label "True" at bounding box center [319, 196] width 42 height 19
click at [309, 200] on input "True" at bounding box center [306, 196] width 6 height 5
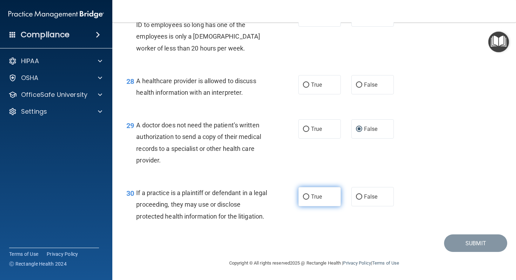
radio input "true"
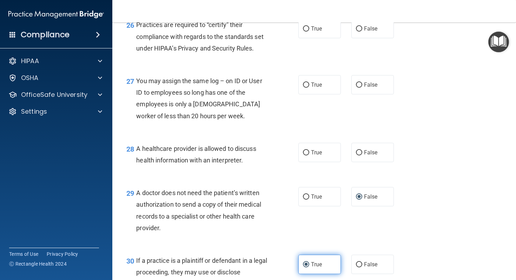
scroll to position [1620, 0]
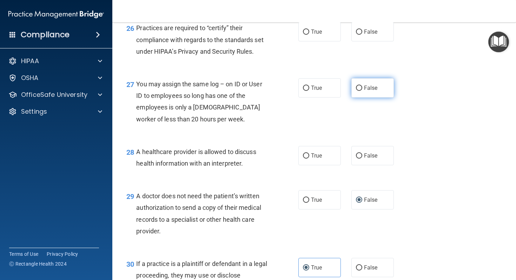
click at [369, 91] on span "False" at bounding box center [371, 88] width 14 height 7
click at [362, 91] on input "False" at bounding box center [359, 88] width 6 height 5
radio input "true"
click at [361, 165] on label "False" at bounding box center [372, 155] width 42 height 19
click at [361, 159] on input "False" at bounding box center [359, 155] width 6 height 5
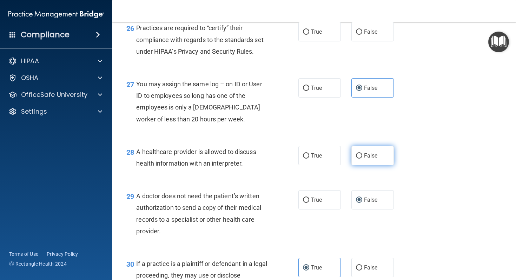
radio input "true"
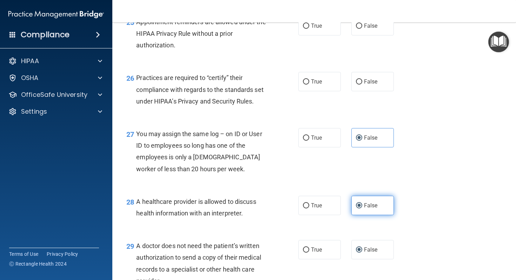
scroll to position [1569, 0]
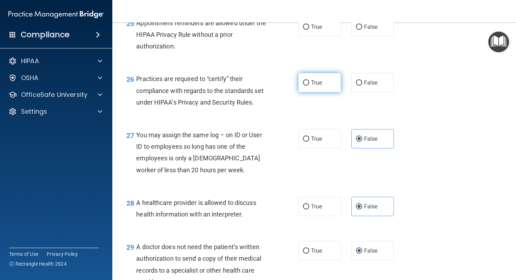
click at [318, 92] on label "True" at bounding box center [319, 82] width 42 height 19
click at [309, 86] on input "True" at bounding box center [306, 82] width 6 height 5
radio input "true"
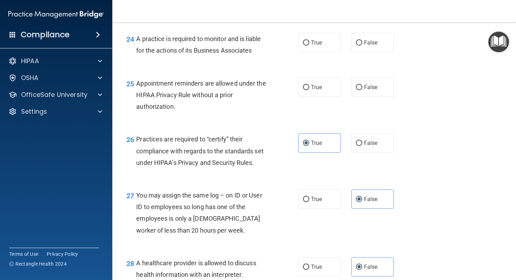
scroll to position [1507, 0]
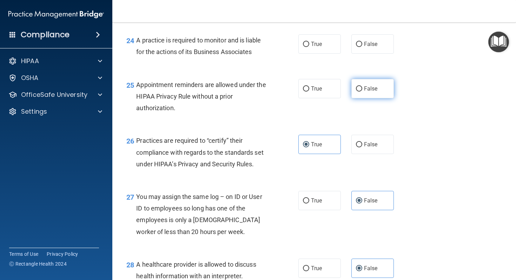
click at [353, 98] on label "False" at bounding box center [372, 88] width 42 height 19
click at [356, 92] on input "False" at bounding box center [359, 88] width 6 height 5
radio input "true"
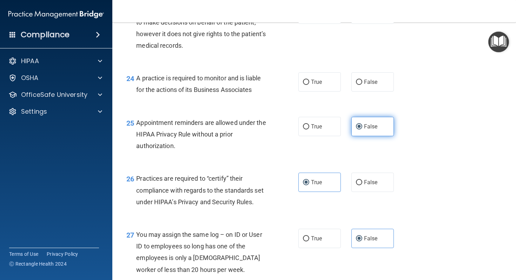
scroll to position [1469, 0]
click at [311, 86] on span "True" at bounding box center [316, 82] width 11 height 7
click at [309, 86] on input "True" at bounding box center [306, 82] width 6 height 5
radio input "true"
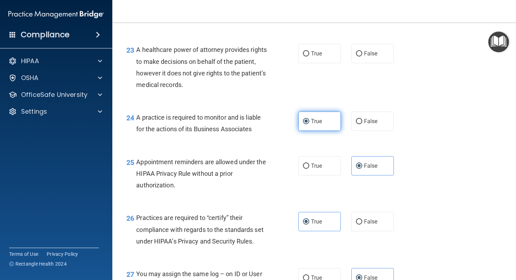
scroll to position [1426, 0]
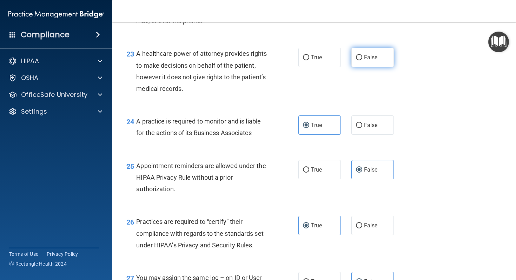
click at [362, 67] on label "False" at bounding box center [372, 57] width 42 height 19
click at [362, 60] on input "False" at bounding box center [359, 57] width 6 height 5
radio input "true"
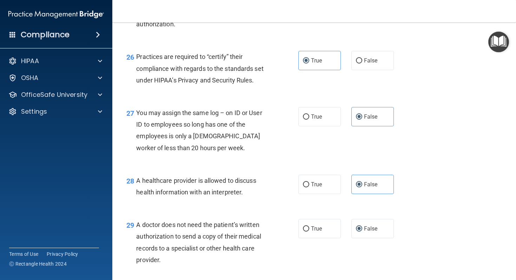
scroll to position [1703, 0]
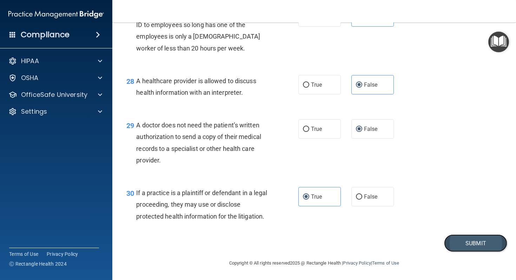
click at [461, 250] on button "Submit" at bounding box center [475, 243] width 63 height 18
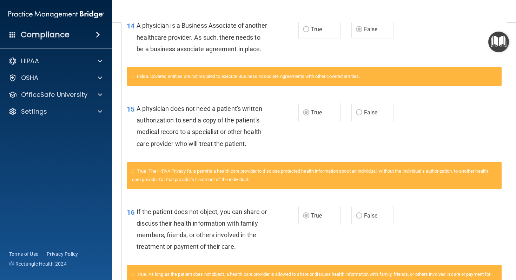
scroll to position [911, 0]
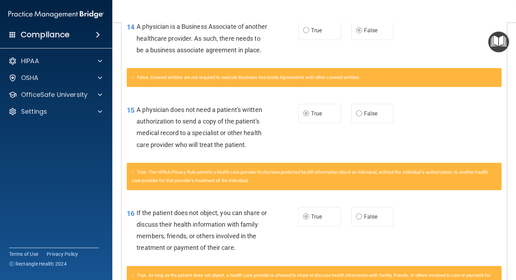
click at [370, 117] on span "False" at bounding box center [371, 113] width 14 height 7
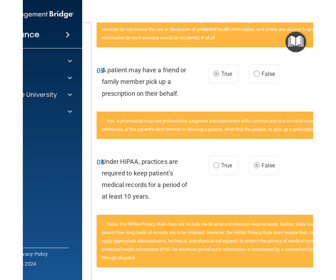
scroll to position [271, 0]
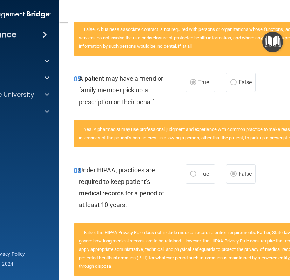
click at [126, 174] on div "Under HIPAA, practices are required to keep patient’s medical records for a per…" at bounding box center [125, 187] width 92 height 47
click at [169, 149] on div "Yes. A pharmacist may use professional judgment and experience with common prac…" at bounding box center [201, 137] width 266 height 35
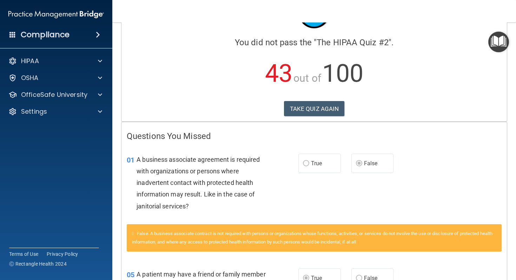
scroll to position [0, 0]
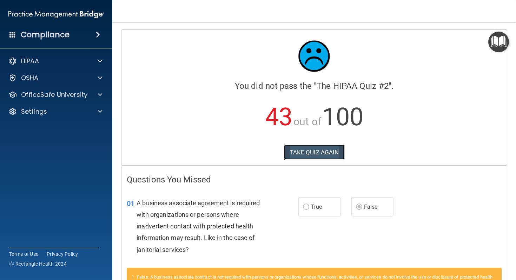
click at [312, 153] on button "TAKE QUIZ AGAIN" at bounding box center [314, 152] width 61 height 15
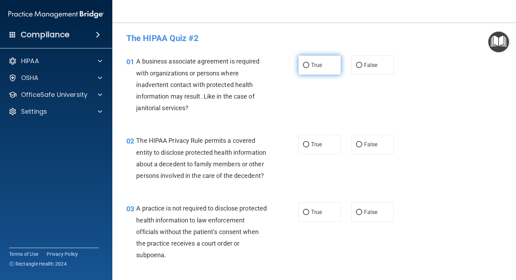
click at [305, 65] on input "True" at bounding box center [306, 65] width 6 height 5
radio input "true"
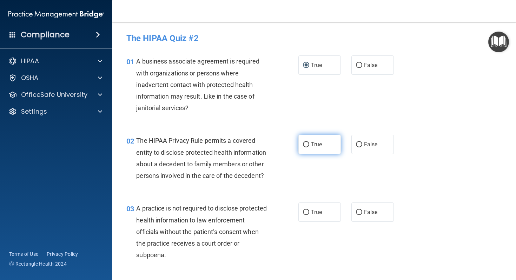
click at [309, 150] on label "True" at bounding box center [319, 144] width 42 height 19
click at [309, 147] on input "True" at bounding box center [306, 144] width 6 height 5
radio input "true"
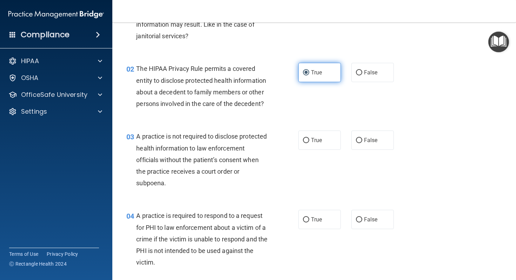
scroll to position [74, 0]
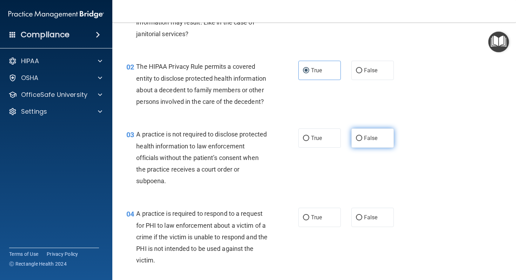
click at [356, 142] on label "False" at bounding box center [372, 137] width 42 height 19
click at [356, 141] on input "False" at bounding box center [359, 138] width 6 height 5
radio input "true"
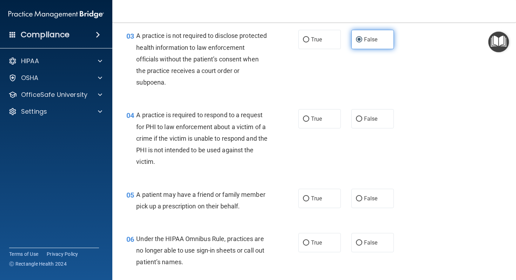
scroll to position [176, 0]
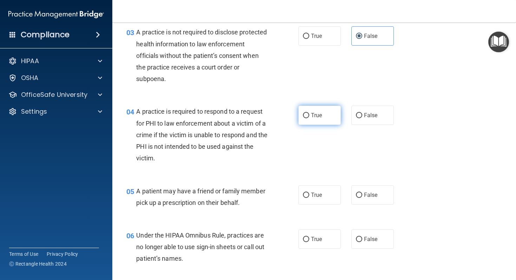
click at [333, 115] on label "True" at bounding box center [319, 115] width 42 height 19
click at [309, 115] on input "True" at bounding box center [306, 115] width 6 height 5
radio input "true"
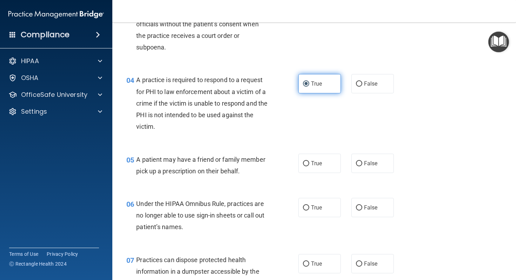
scroll to position [208, 0]
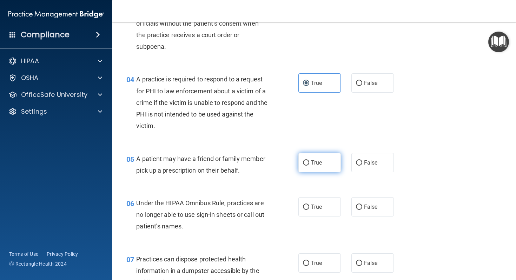
click at [321, 162] on span "True" at bounding box center [316, 162] width 11 height 7
click at [309, 162] on input "True" at bounding box center [306, 162] width 6 height 5
radio input "true"
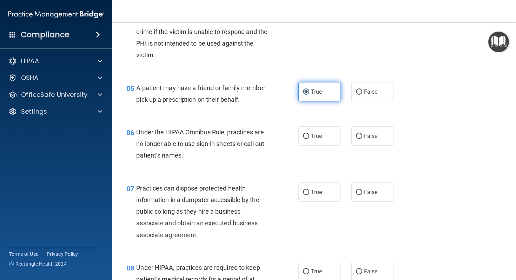
scroll to position [280, 0]
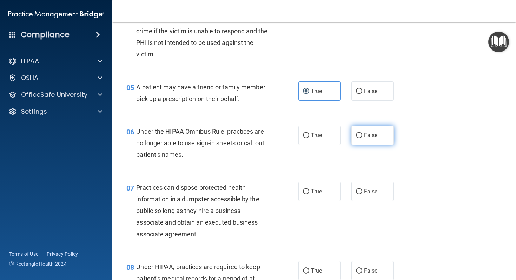
click at [362, 135] on label "False" at bounding box center [372, 135] width 42 height 19
click at [362, 135] on input "False" at bounding box center [359, 135] width 6 height 5
radio input "true"
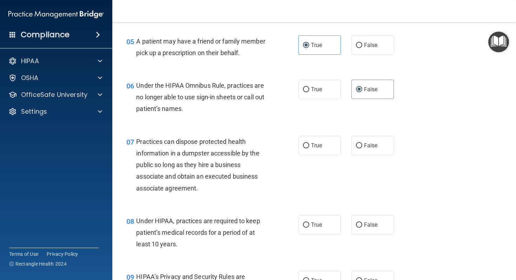
scroll to position [330, 0]
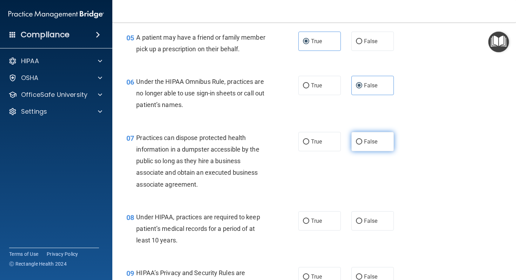
click at [374, 138] on label "False" at bounding box center [372, 141] width 42 height 19
click at [362, 139] on input "False" at bounding box center [359, 141] width 6 height 5
radio input "true"
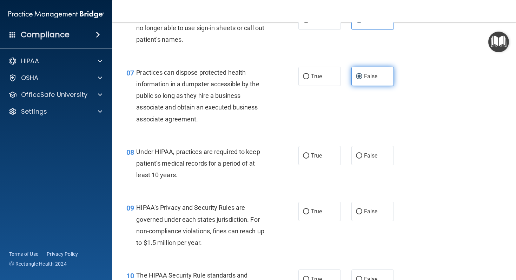
scroll to position [397, 0]
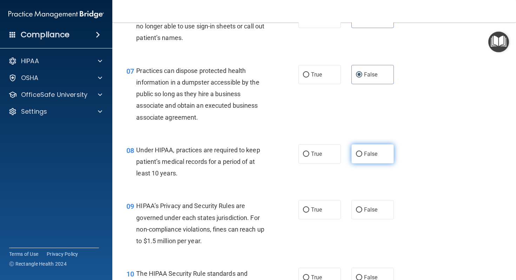
click at [359, 156] on input "False" at bounding box center [359, 154] width 6 height 5
radio input "true"
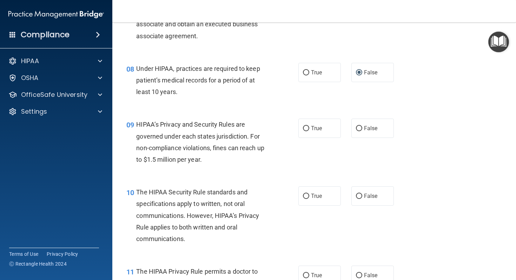
scroll to position [479, 0]
click at [310, 129] on label "True" at bounding box center [319, 127] width 42 height 19
click at [309, 129] on input "True" at bounding box center [306, 127] width 6 height 5
radio input "true"
click at [358, 203] on label "False" at bounding box center [372, 195] width 42 height 19
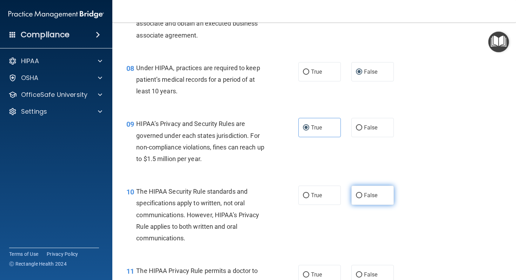
click at [358, 198] on input "False" at bounding box center [359, 195] width 6 height 5
radio input "true"
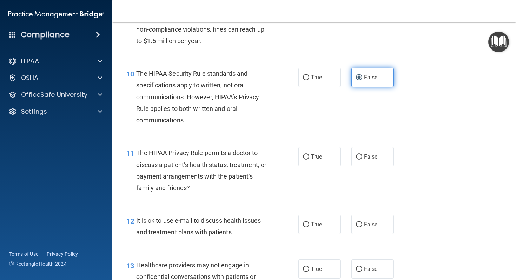
scroll to position [600, 0]
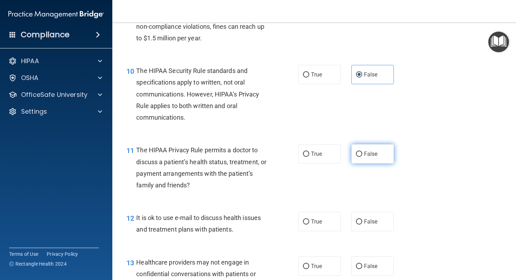
click at [373, 151] on span "False" at bounding box center [371, 153] width 14 height 7
click at [362, 152] on input "False" at bounding box center [359, 154] width 6 height 5
radio input "true"
click at [326, 216] on label "True" at bounding box center [319, 221] width 42 height 19
click at [309, 219] on input "True" at bounding box center [306, 221] width 6 height 5
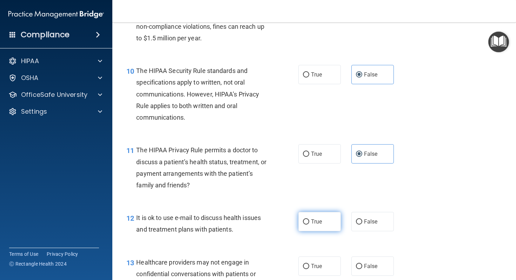
radio input "true"
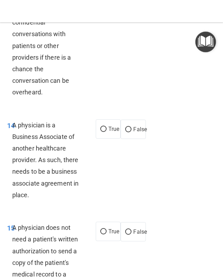
scroll to position [1347, 0]
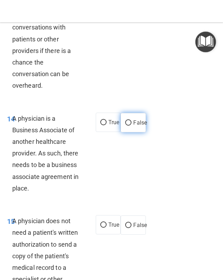
click at [128, 126] on input "False" at bounding box center [128, 122] width 6 height 5
radio input "true"
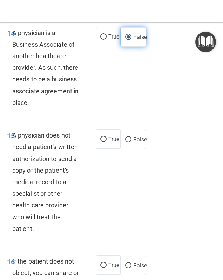
scroll to position [1475, 0]
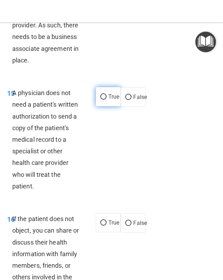
click at [103, 100] on input "True" at bounding box center [103, 96] width 6 height 5
radio input "true"
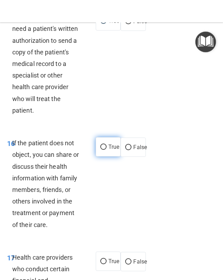
click at [101, 150] on input "True" at bounding box center [103, 147] width 6 height 5
radio input "true"
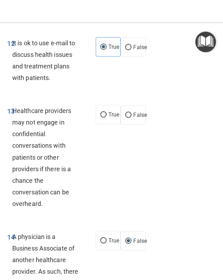
scroll to position [1228, 0]
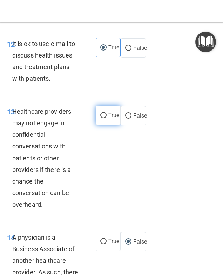
click at [106, 118] on input "True" at bounding box center [103, 115] width 6 height 5
radio input "true"
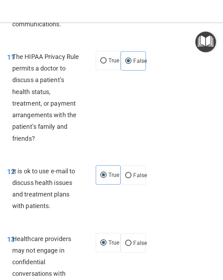
scroll to position [1068, 0]
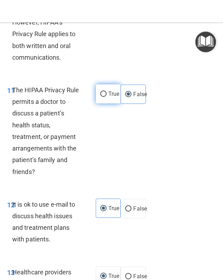
click at [103, 97] on input "True" at bounding box center [103, 94] width 6 height 5
radio input "true"
radio input "false"
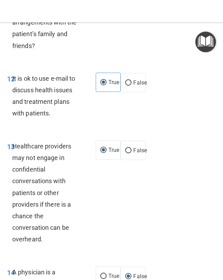
scroll to position [1206, 0]
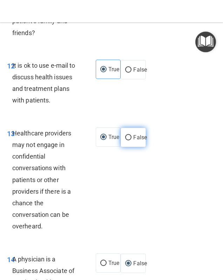
click at [132, 147] on label "False" at bounding box center [133, 137] width 25 height 19
click at [132, 140] on input "False" at bounding box center [128, 137] width 6 height 5
radio input "true"
radio input "false"
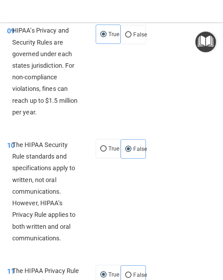
scroll to position [882, 0]
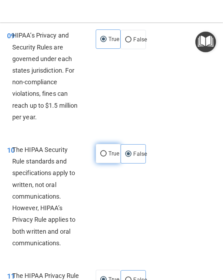
click at [103, 156] on input "True" at bounding box center [103, 153] width 6 height 5
radio input "true"
radio input "false"
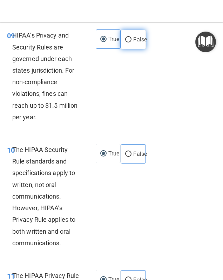
click at [129, 42] on input "False" at bounding box center [128, 39] width 6 height 5
radio input "true"
radio input "false"
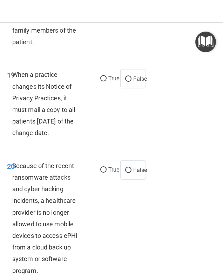
scroll to position [1972, 0]
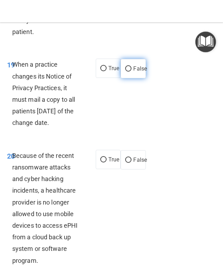
click at [130, 72] on input "False" at bounding box center [128, 68] width 6 height 5
radio input "true"
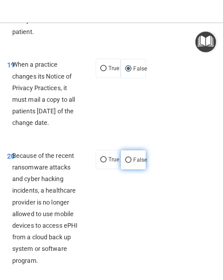
click at [129, 163] on input "False" at bounding box center [128, 160] width 6 height 5
radio input "true"
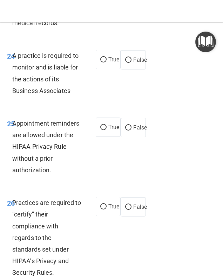
scroll to position [2470, 0]
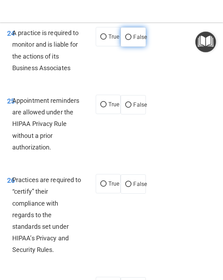
click at [128, 40] on input "False" at bounding box center [128, 37] width 6 height 5
radio input "true"
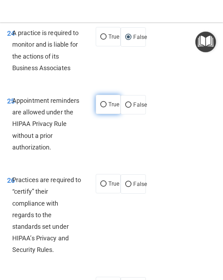
click at [106, 107] on input "True" at bounding box center [103, 104] width 6 height 5
radio input "true"
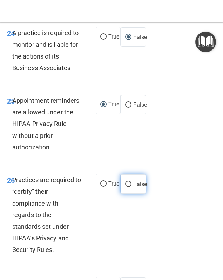
click at [128, 187] on input "False" at bounding box center [128, 184] width 6 height 5
radio input "true"
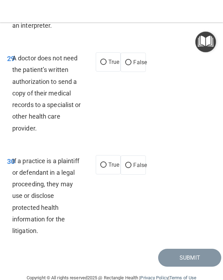
scroll to position [2878, 0]
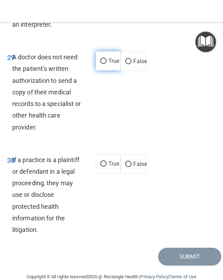
click at [104, 64] on input "True" at bounding box center [103, 61] width 6 height 5
radio input "true"
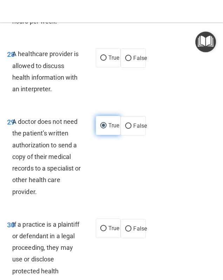
scroll to position [2776, 0]
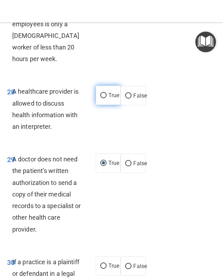
click at [103, 98] on input "True" at bounding box center [103, 95] width 6 height 5
radio input "true"
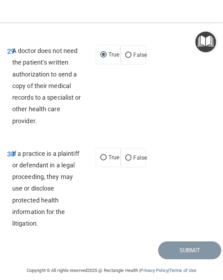
scroll to position [2903, 0]
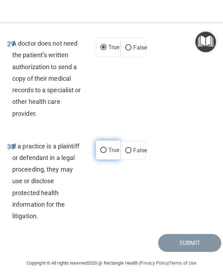
click at [105, 149] on input "True" at bounding box center [103, 150] width 6 height 5
radio input "true"
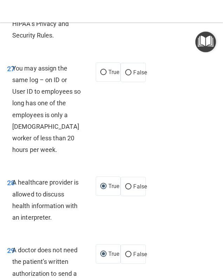
scroll to position [2655, 0]
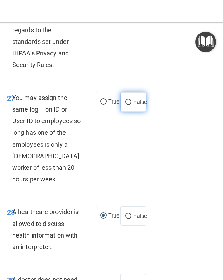
click at [128, 105] on input "False" at bounding box center [128, 102] width 6 height 5
radio input "true"
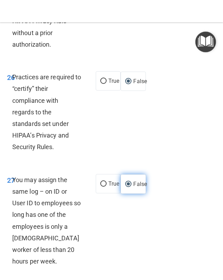
scroll to position [2544, 0]
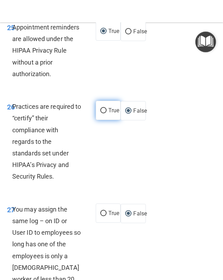
click at [107, 120] on label "True" at bounding box center [108, 110] width 25 height 19
click at [107, 113] on input "True" at bounding box center [103, 110] width 6 height 5
radio input "true"
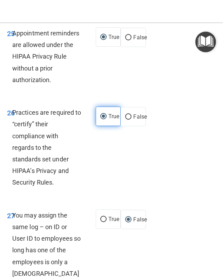
scroll to position [2537, 0]
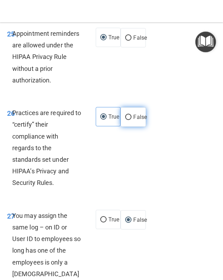
click at [125, 120] on input "False" at bounding box center [128, 117] width 6 height 5
radio input "true"
radio input "false"
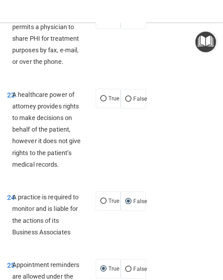
scroll to position [2309, 0]
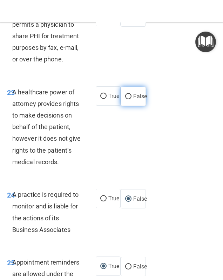
click at [130, 99] on input "False" at bounding box center [128, 96] width 6 height 5
radio input "true"
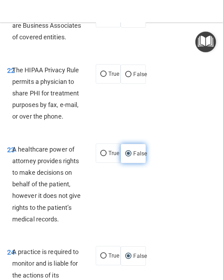
scroll to position [2247, 0]
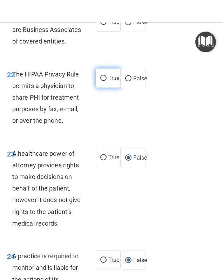
click at [103, 88] on label "True" at bounding box center [108, 77] width 25 height 19
click at [103, 81] on input "True" at bounding box center [103, 78] width 6 height 5
radio input "true"
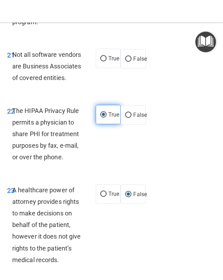
scroll to position [2182, 0]
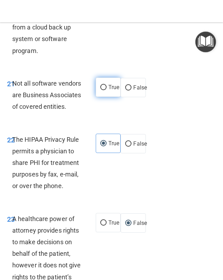
click at [107, 97] on label "True" at bounding box center [108, 87] width 25 height 19
click at [107, 90] on input "True" at bounding box center [103, 87] width 6 height 5
radio input "true"
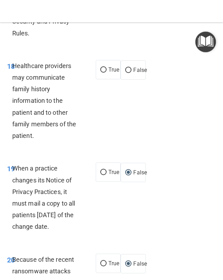
scroll to position [1858, 0]
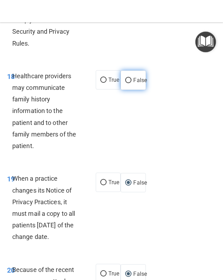
click at [130, 90] on label "False" at bounding box center [133, 80] width 25 height 19
click at [130, 83] on input "False" at bounding box center [128, 80] width 6 height 5
radio input "true"
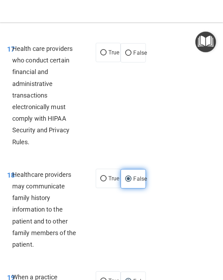
scroll to position [1750, 0]
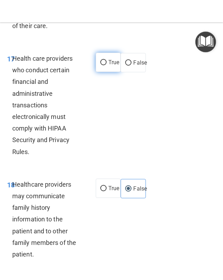
click at [105, 72] on label "True" at bounding box center [108, 62] width 25 height 19
click at [105, 65] on input "True" at bounding box center [103, 62] width 6 height 5
radio input "true"
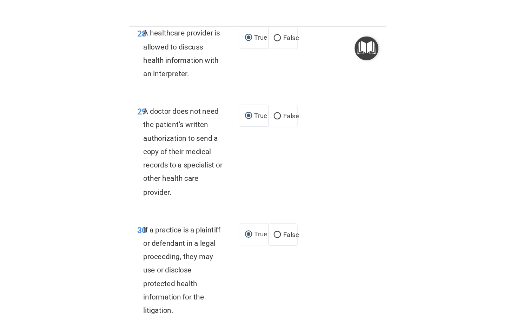
scroll to position [2903, 0]
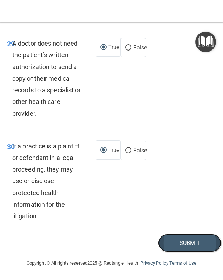
click at [173, 248] on button "Submit" at bounding box center [189, 243] width 63 height 18
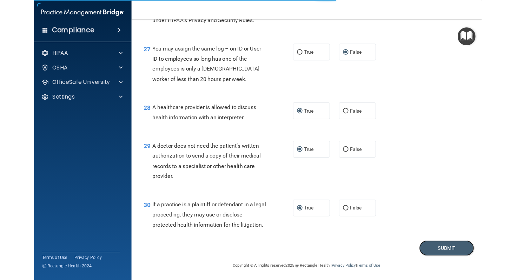
scroll to position [1660, 0]
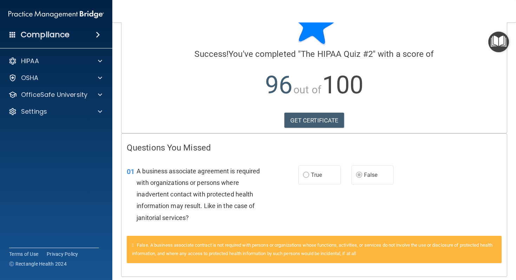
scroll to position [57, 0]
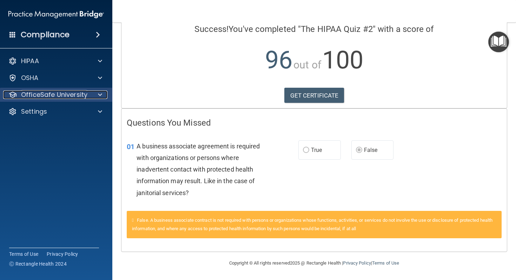
click at [99, 98] on span at bounding box center [100, 95] width 4 height 8
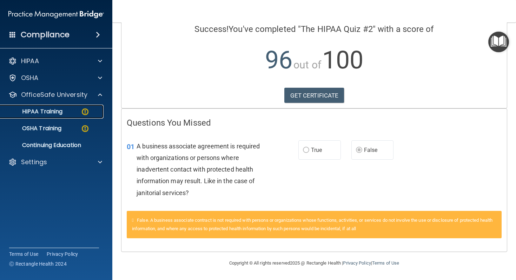
click at [80, 108] on div "HIPAA Training" at bounding box center [53, 111] width 96 height 7
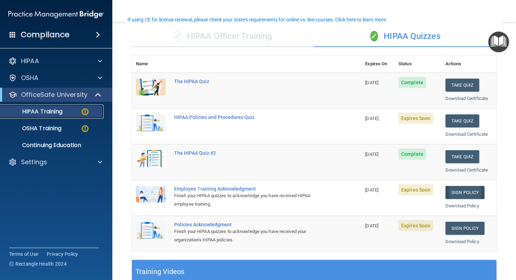
scroll to position [52, 0]
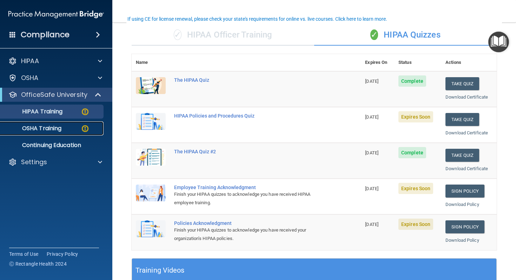
click at [73, 131] on div "OSHA Training" at bounding box center [53, 128] width 96 height 7
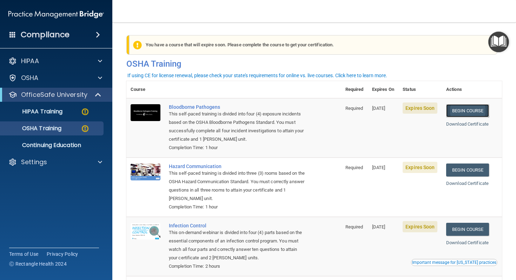
click at [456, 111] on link "Begin Course" at bounding box center [467, 110] width 43 height 13
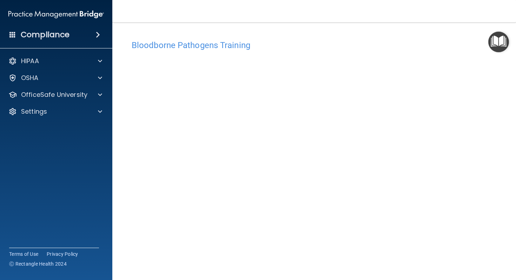
click at [141, 47] on h4 "Bloodborne Pathogens Training" at bounding box center [314, 45] width 365 height 9
click at [74, 73] on div "OSHA" at bounding box center [56, 78] width 113 height 14
click at [99, 77] on span at bounding box center [100, 78] width 4 height 8
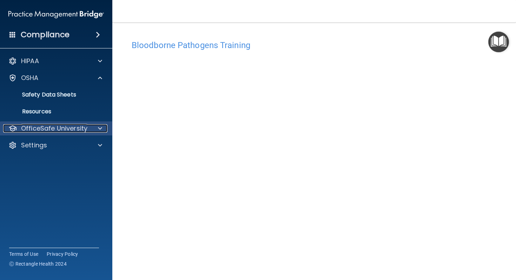
click at [97, 130] on div at bounding box center [99, 128] width 18 height 8
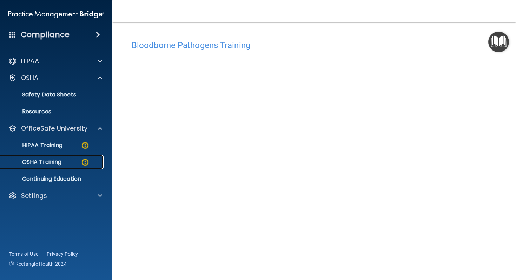
click at [70, 160] on div "OSHA Training" at bounding box center [53, 162] width 96 height 7
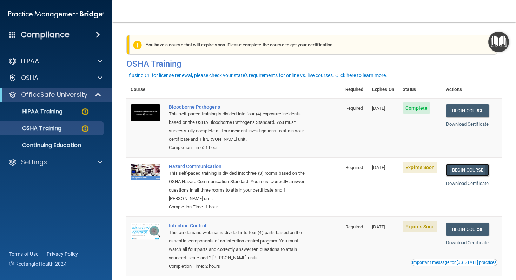
click at [459, 173] on link "Begin Course" at bounding box center [467, 169] width 43 height 13
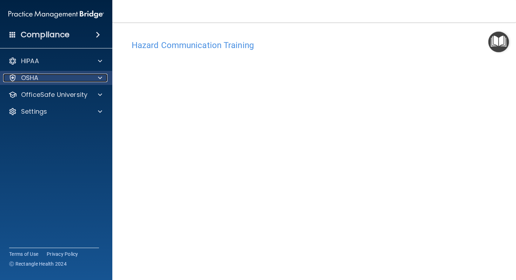
click at [100, 78] on span at bounding box center [100, 78] width 4 height 8
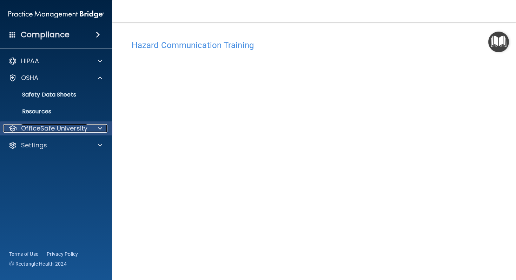
click at [98, 130] on span at bounding box center [100, 128] width 4 height 8
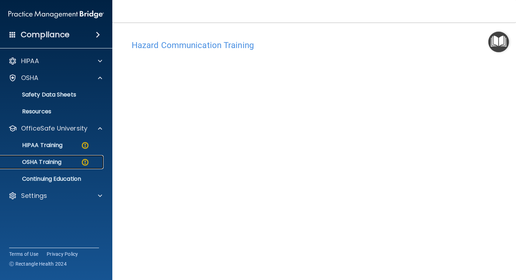
click at [75, 158] on link "OSHA Training" at bounding box center [48, 162] width 111 height 14
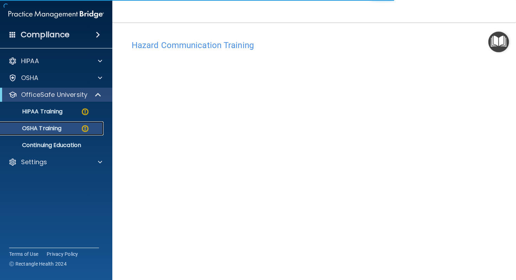
scroll to position [84, 0]
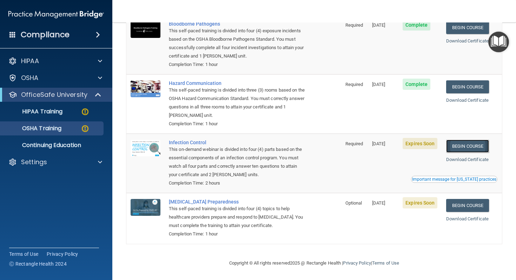
click at [476, 149] on link "Begin Course" at bounding box center [467, 146] width 43 height 13
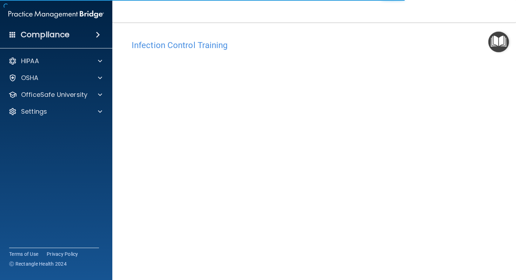
scroll to position [20, 0]
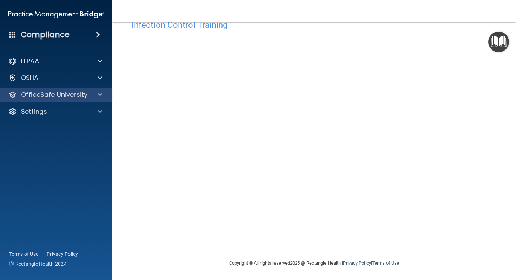
click at [101, 100] on div "OfficeSafe University" at bounding box center [56, 95] width 113 height 14
click at [100, 96] on span at bounding box center [100, 95] width 4 height 8
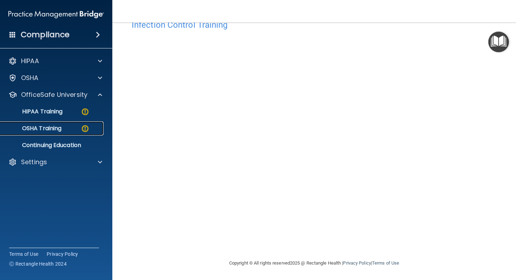
click at [66, 123] on link "OSHA Training" at bounding box center [48, 128] width 111 height 14
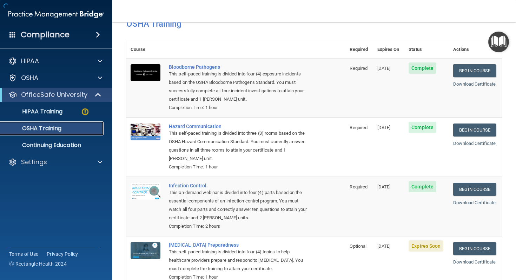
scroll to position [64, 0]
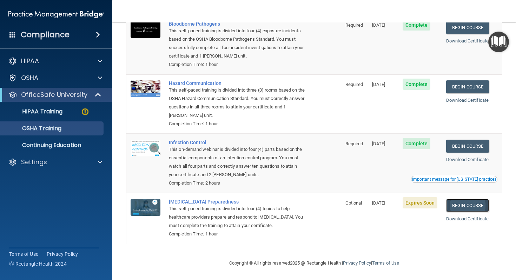
click at [481, 206] on link "Begin Course" at bounding box center [467, 205] width 43 height 13
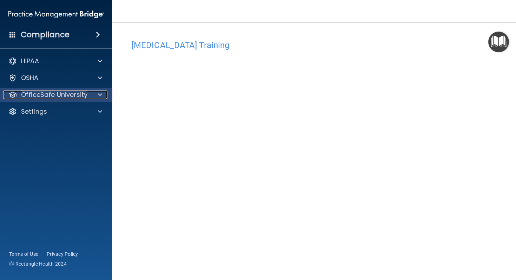
click at [102, 95] on div at bounding box center [99, 95] width 18 height 8
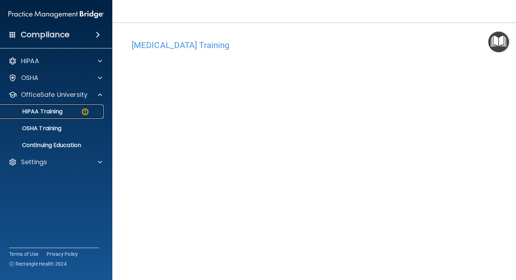
click at [70, 112] on div "HIPAA Training" at bounding box center [53, 111] width 96 height 7
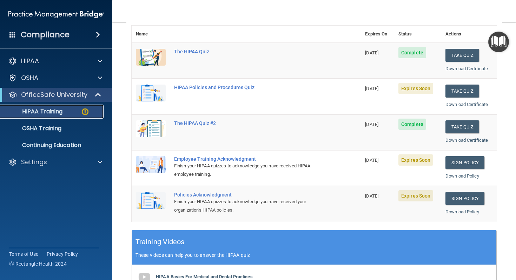
scroll to position [52, 0]
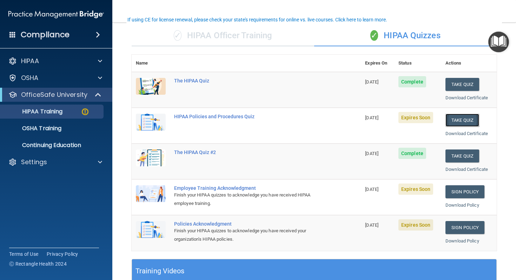
click at [455, 121] on button "Take Quiz" at bounding box center [462, 120] width 34 height 13
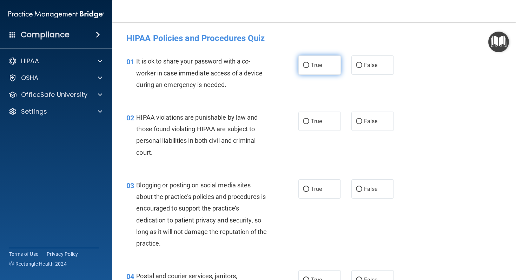
click at [311, 67] on span "True" at bounding box center [316, 65] width 11 height 7
click at [309, 67] on input "True" at bounding box center [306, 65] width 6 height 5
radio input "true"
click at [307, 124] on input "True" at bounding box center [306, 121] width 6 height 5
radio input "true"
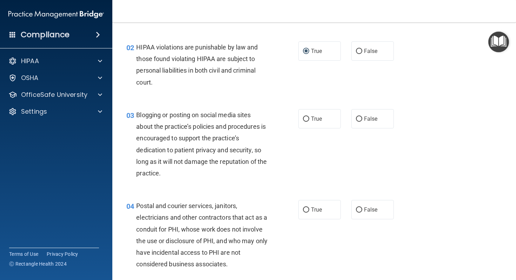
scroll to position [84, 0]
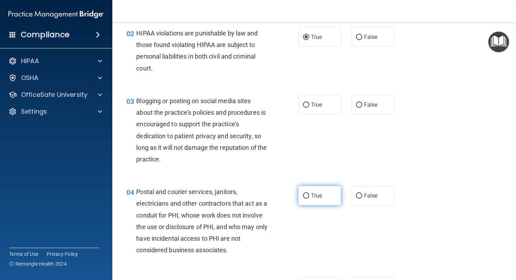
drag, startPoint x: 305, startPoint y: 198, endPoint x: 305, endPoint y: 193, distance: 4.9
click at [305, 198] on input "True" at bounding box center [306, 195] width 6 height 5
radio input "true"
click at [305, 109] on label "True" at bounding box center [319, 104] width 42 height 19
click at [305, 108] on input "True" at bounding box center [306, 104] width 6 height 5
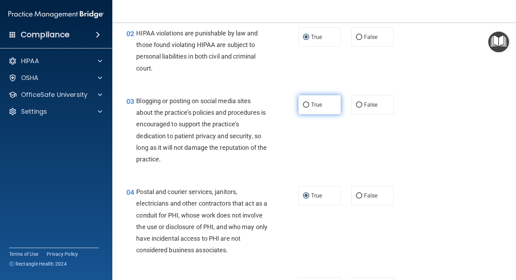
radio input "true"
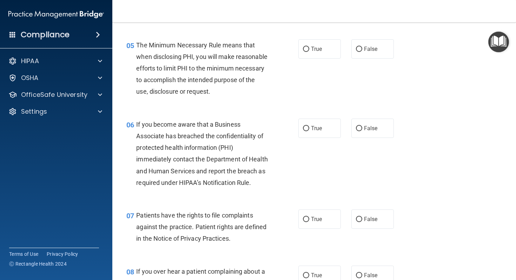
scroll to position [323, 0]
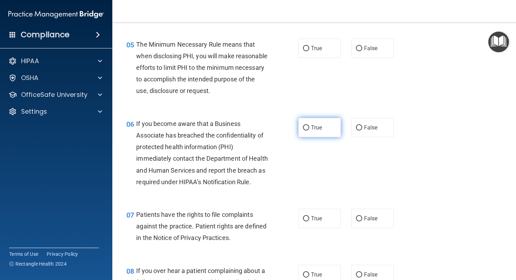
click at [309, 131] on input "True" at bounding box center [306, 127] width 6 height 5
radio input "true"
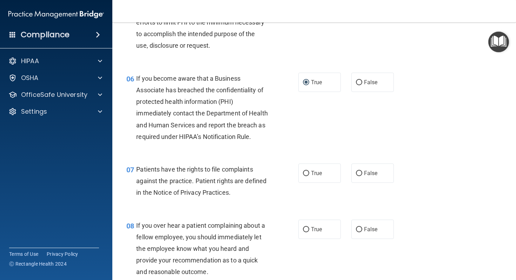
scroll to position [379, 0]
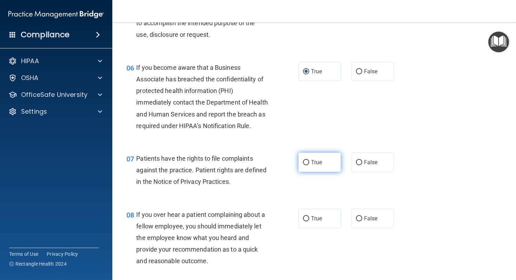
click at [310, 172] on label "True" at bounding box center [319, 162] width 42 height 19
click at [309, 165] on input "True" at bounding box center [306, 162] width 6 height 5
radio input "true"
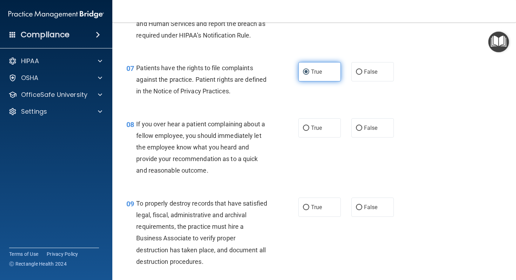
scroll to position [477, 0]
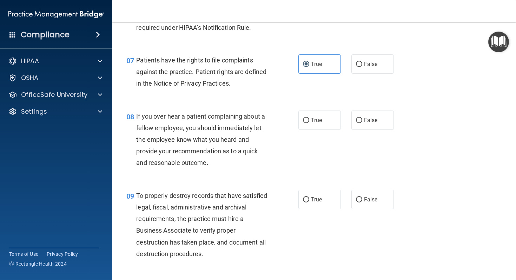
drag, startPoint x: 360, startPoint y: 130, endPoint x: 338, endPoint y: 148, distance: 28.3
click at [359, 123] on input "False" at bounding box center [359, 120] width 6 height 5
radio input "true"
click at [358, 209] on label "False" at bounding box center [372, 199] width 42 height 19
click at [358, 202] on input "False" at bounding box center [359, 199] width 6 height 5
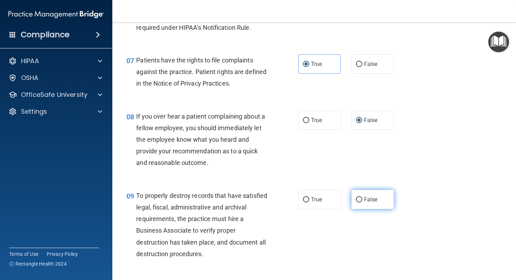
radio input "true"
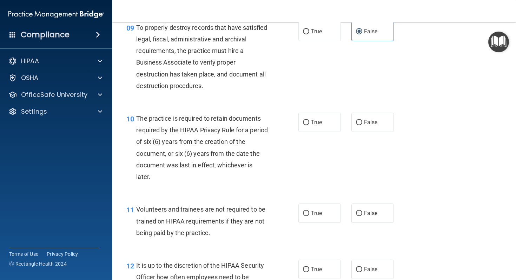
scroll to position [645, 0]
click at [305, 125] on input "True" at bounding box center [306, 122] width 6 height 5
radio input "true"
click at [357, 216] on input "False" at bounding box center [359, 212] width 6 height 5
radio input "true"
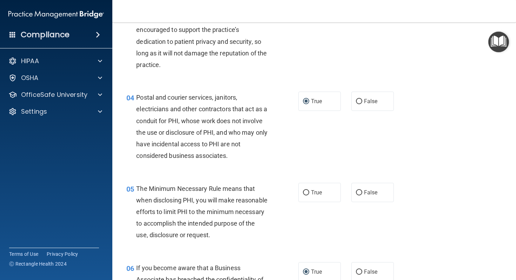
scroll to position [180, 0]
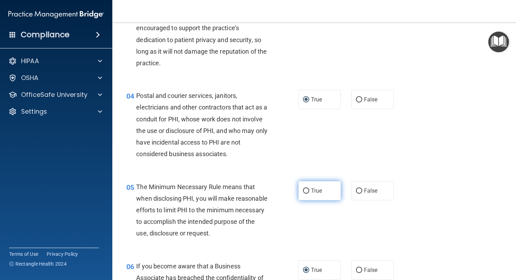
click at [324, 196] on label "True" at bounding box center [319, 190] width 42 height 19
click at [309, 194] on input "True" at bounding box center [306, 190] width 6 height 5
radio input "true"
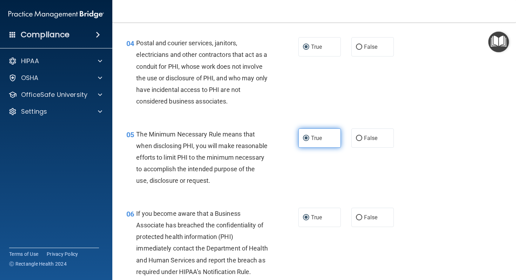
scroll to position [237, 0]
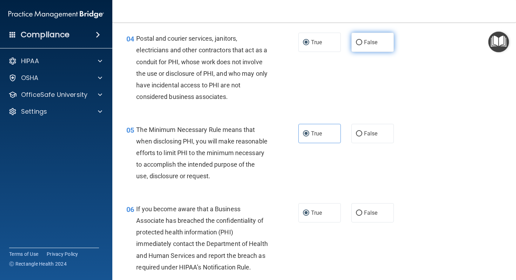
click at [360, 43] on input "False" at bounding box center [359, 42] width 6 height 5
radio input "true"
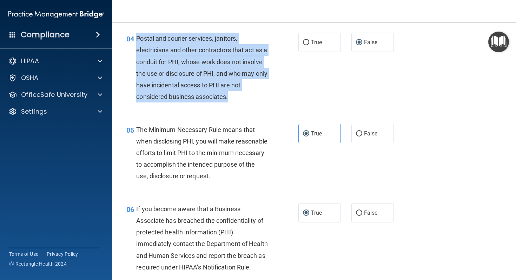
drag, startPoint x: 244, startPoint y: 95, endPoint x: 138, endPoint y: 40, distance: 120.2
click at [138, 40] on div "Postal and courier services, janitors, electricians and other contractors that …" at bounding box center [204, 68] width 137 height 70
copy span "Postal and courier services, janitors, electricians and other contractors that …"
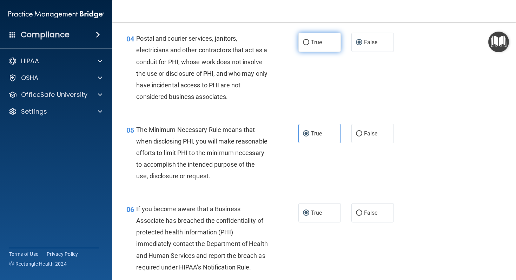
click at [313, 45] on span "True" at bounding box center [316, 42] width 11 height 7
click at [309, 45] on input "True" at bounding box center [306, 42] width 6 height 5
radio input "true"
radio input "false"
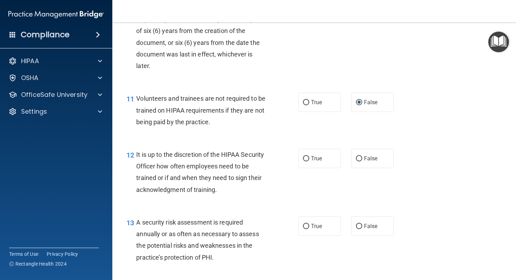
scroll to position [766, 0]
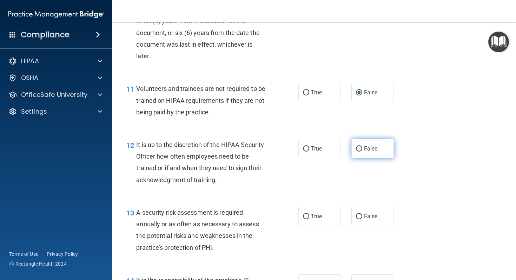
click at [364, 152] on span "False" at bounding box center [371, 148] width 14 height 7
click at [362, 152] on input "False" at bounding box center [359, 148] width 6 height 5
radio input "true"
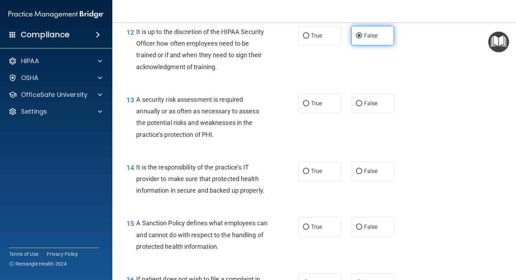
scroll to position [879, 0]
click at [322, 113] on label "True" at bounding box center [319, 102] width 42 height 19
click at [309, 106] on input "True" at bounding box center [306, 103] width 6 height 5
radio input "true"
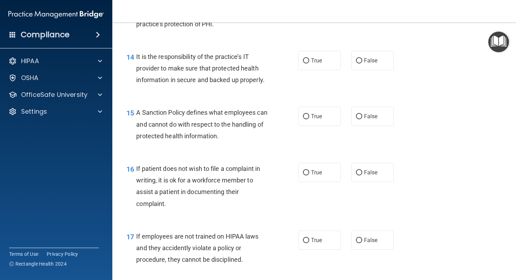
scroll to position [990, 0]
click at [323, 69] on label "True" at bounding box center [319, 60] width 42 height 19
click at [309, 63] on input "True" at bounding box center [306, 60] width 6 height 5
radio input "true"
click at [315, 119] on span "True" at bounding box center [316, 116] width 11 height 7
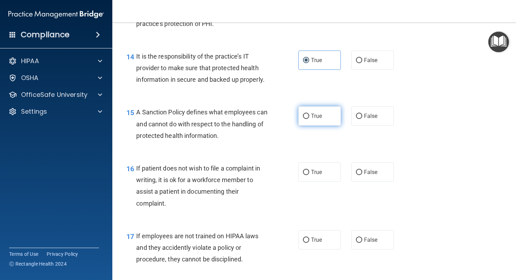
click at [309, 119] on input "True" at bounding box center [306, 116] width 6 height 5
radio input "true"
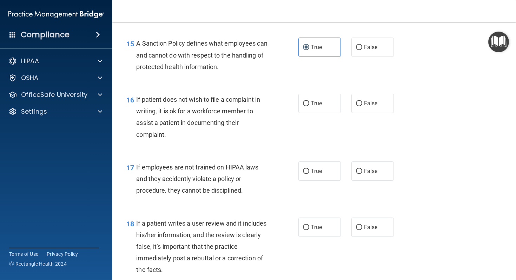
scroll to position [1059, 0]
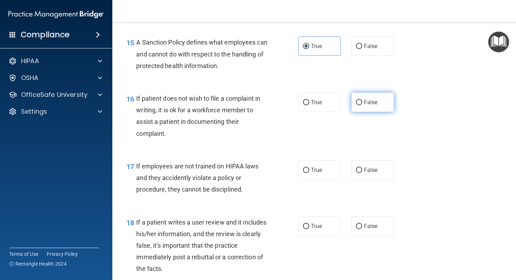
click at [361, 112] on label "False" at bounding box center [372, 102] width 42 height 19
click at [361, 105] on input "False" at bounding box center [359, 102] width 6 height 5
radio input "true"
click at [336, 173] on label "True" at bounding box center [319, 169] width 42 height 19
click at [309, 173] on input "True" at bounding box center [306, 170] width 6 height 5
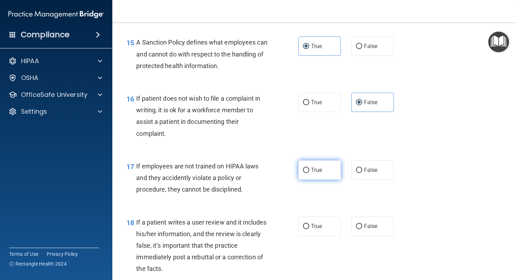
radio input "true"
click at [374, 180] on label "False" at bounding box center [372, 169] width 42 height 19
click at [362, 173] on input "False" at bounding box center [359, 170] width 6 height 5
radio input "true"
radio input "false"
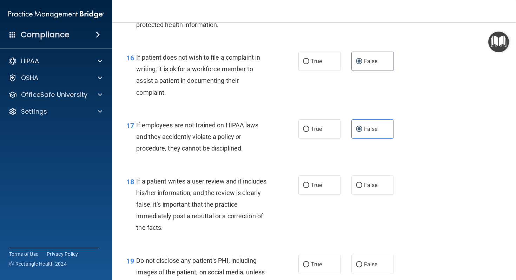
scroll to position [1103, 0]
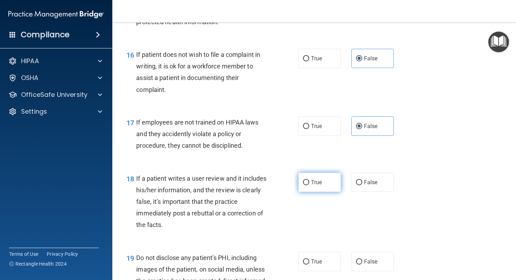
click at [336, 192] on label "True" at bounding box center [319, 182] width 42 height 19
click at [309, 185] on input "True" at bounding box center [306, 182] width 6 height 5
radio input "true"
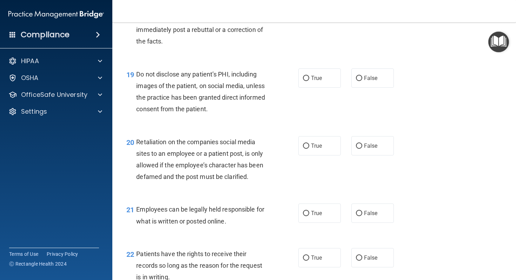
scroll to position [1277, 0]
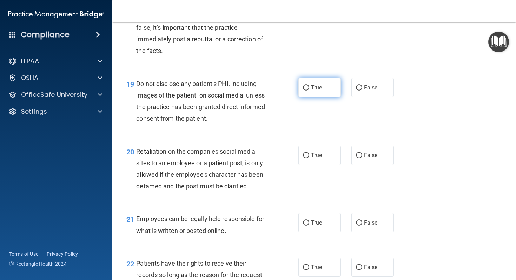
click at [333, 97] on label "True" at bounding box center [319, 87] width 42 height 19
click at [309, 91] on input "True" at bounding box center [306, 87] width 6 height 5
radio input "true"
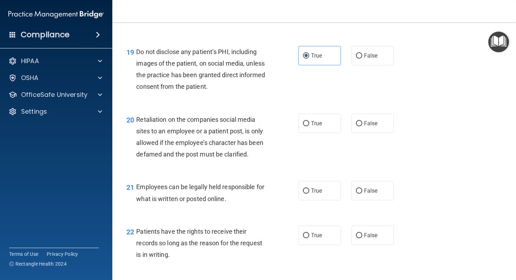
scroll to position [1311, 0]
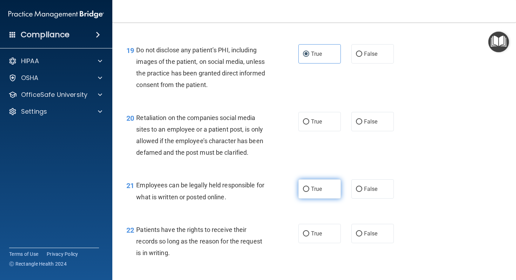
click at [326, 199] on label "True" at bounding box center [319, 188] width 42 height 19
click at [309, 192] on input "True" at bounding box center [306, 189] width 6 height 5
radio input "true"
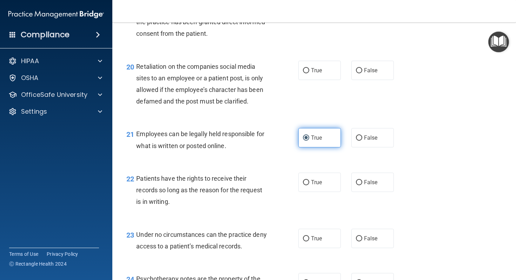
scroll to position [1363, 0]
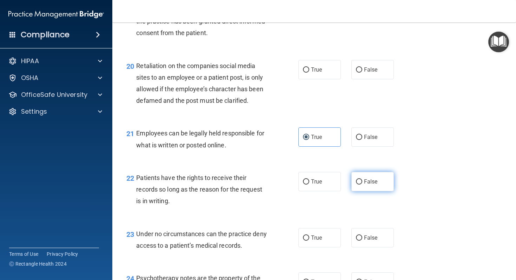
click at [355, 191] on label "False" at bounding box center [372, 181] width 42 height 19
click at [356, 185] on input "False" at bounding box center [359, 181] width 6 height 5
radio input "true"
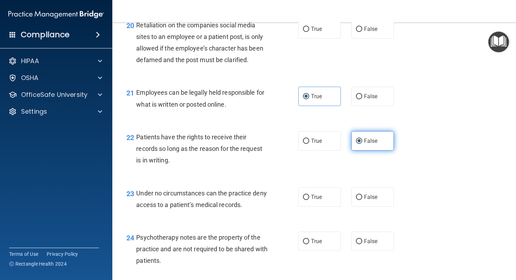
scroll to position [1404, 0]
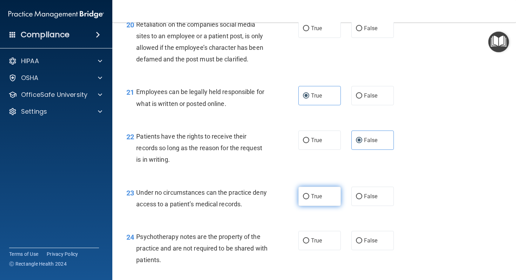
click at [330, 206] on label "True" at bounding box center [319, 196] width 42 height 19
click at [309, 199] on input "True" at bounding box center [306, 196] width 6 height 5
radio input "true"
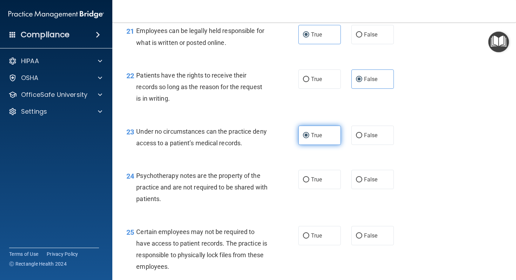
scroll to position [1479, 0]
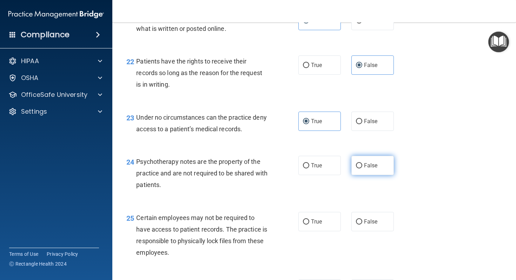
click at [361, 168] on input "False" at bounding box center [359, 165] width 6 height 5
radio input "true"
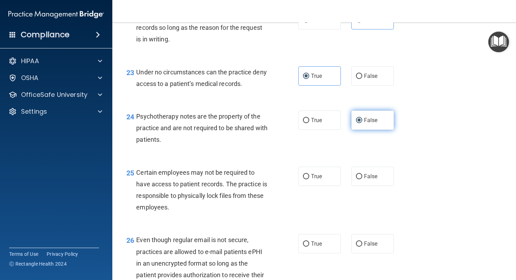
scroll to position [1528, 0]
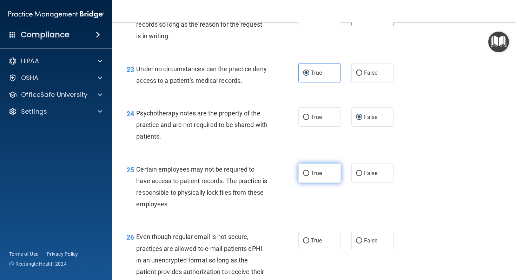
click at [319, 176] on span "True" at bounding box center [316, 173] width 11 height 7
click at [309, 176] on input "True" at bounding box center [306, 173] width 6 height 5
radio input "true"
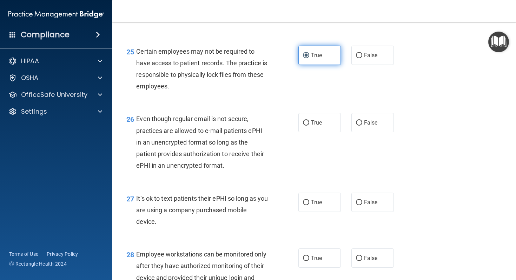
scroll to position [1652, 0]
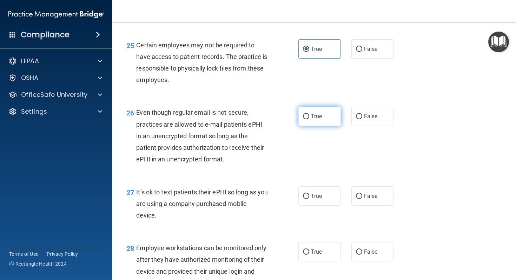
click at [311, 126] on label "True" at bounding box center [319, 116] width 42 height 19
click at [309, 119] on input "True" at bounding box center [306, 116] width 6 height 5
radio input "true"
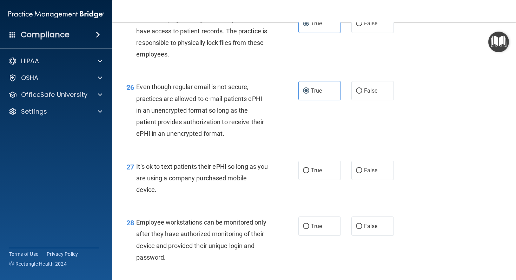
scroll to position [1678, 0]
click at [365, 173] on span "False" at bounding box center [371, 170] width 14 height 7
click at [362, 173] on input "False" at bounding box center [359, 170] width 6 height 5
radio input "true"
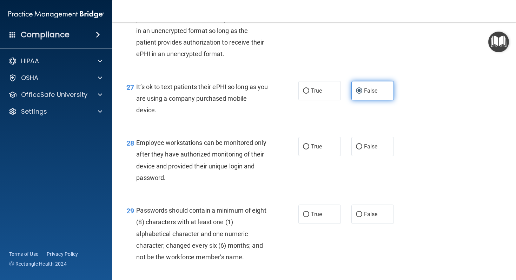
scroll to position [1759, 0]
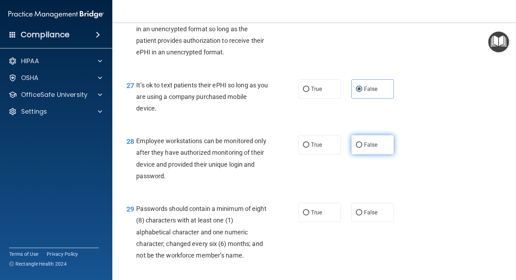
click at [369, 154] on label "False" at bounding box center [372, 144] width 42 height 19
click at [362, 148] on input "False" at bounding box center [359, 144] width 6 height 5
radio input "true"
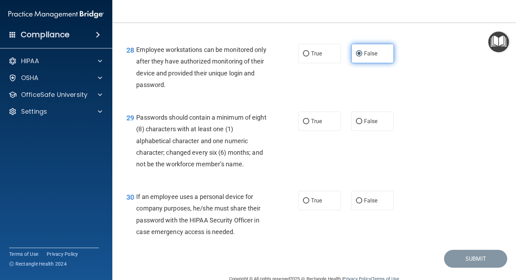
scroll to position [1854, 0]
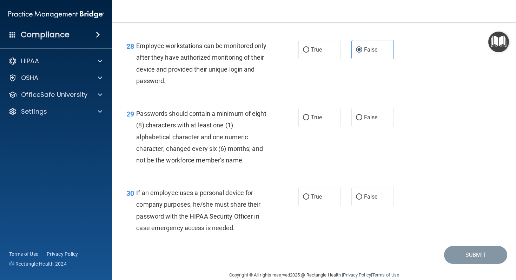
click at [327, 119] on div "29 Passwords should contain a minimum of eight (8) characters with at least one…" at bounding box center [314, 138] width 386 height 79
click at [329, 126] on label "True" at bounding box center [319, 117] width 42 height 19
click at [309, 120] on input "True" at bounding box center [306, 117] width 6 height 5
radio input "true"
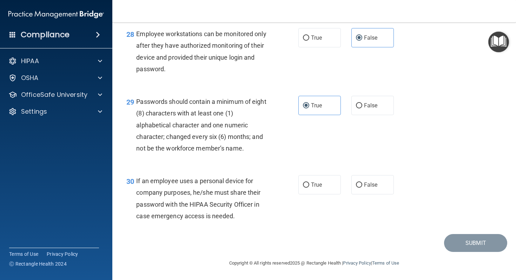
scroll to position [1878, 0]
click at [332, 182] on label "True" at bounding box center [319, 184] width 42 height 19
click at [309, 182] on input "True" at bounding box center [306, 184] width 6 height 5
radio input "true"
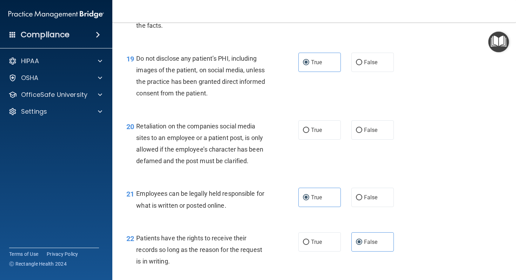
scroll to position [1297, 0]
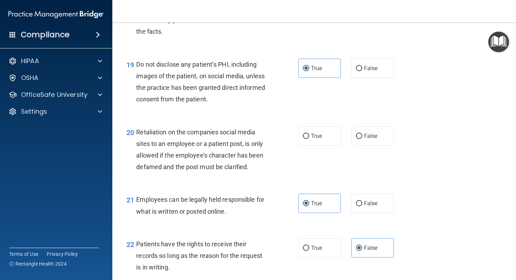
click at [350, 146] on div "True False" at bounding box center [349, 135] width 102 height 19
click at [356, 139] on input "False" at bounding box center [359, 136] width 6 height 5
radio input "true"
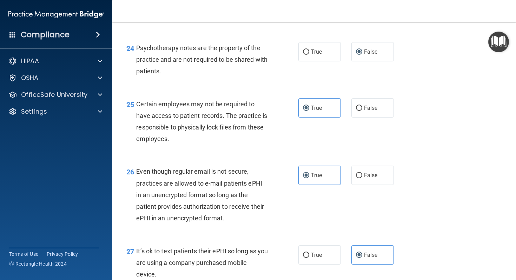
scroll to position [1878, 0]
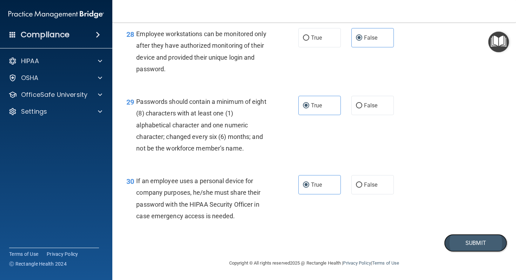
click at [459, 243] on button "Submit" at bounding box center [475, 243] width 63 height 18
